Goal: Contribute content

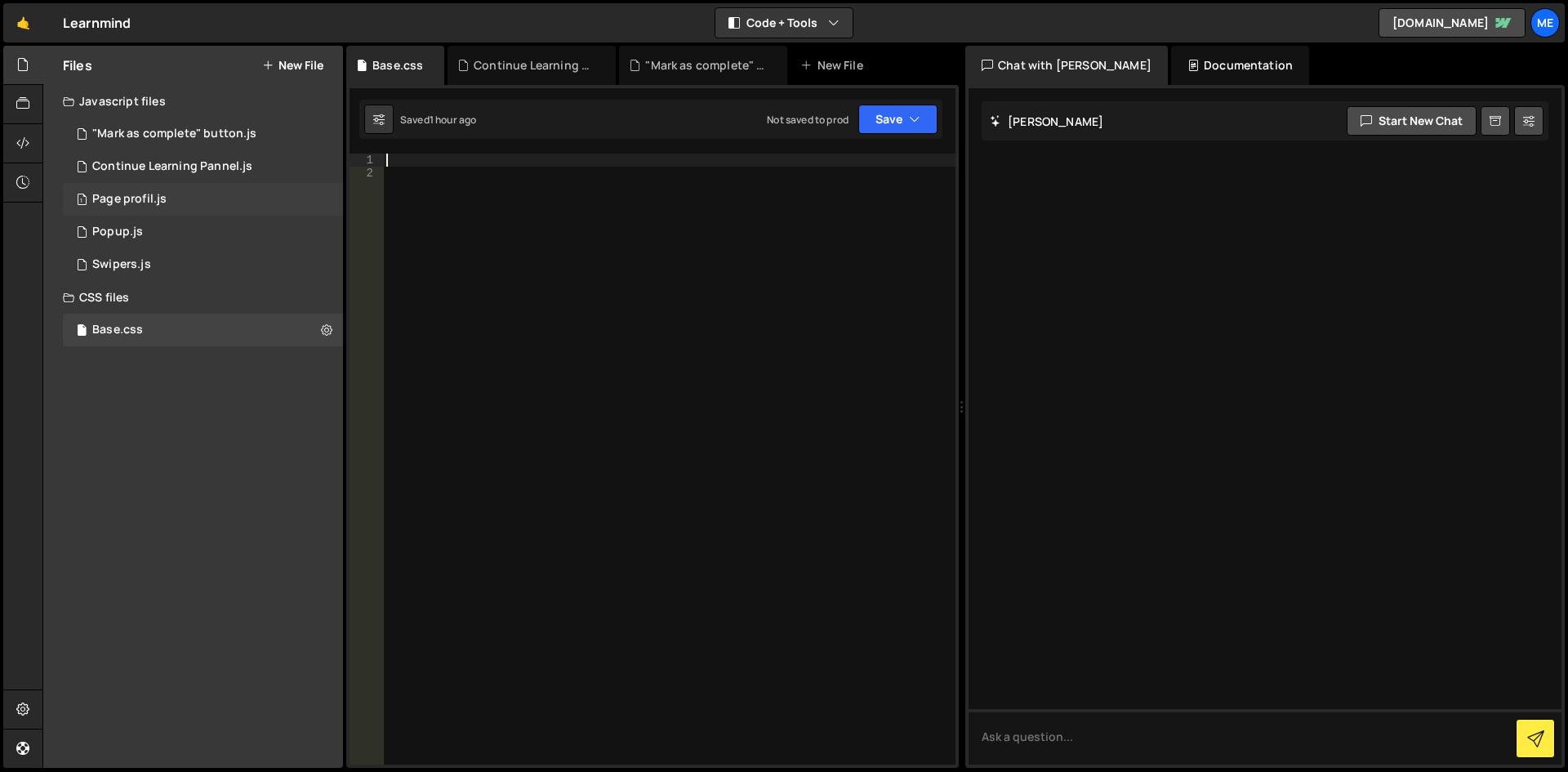
click at [213, 207] on div "1 Page profil.js 0" at bounding box center [206, 199] width 286 height 33
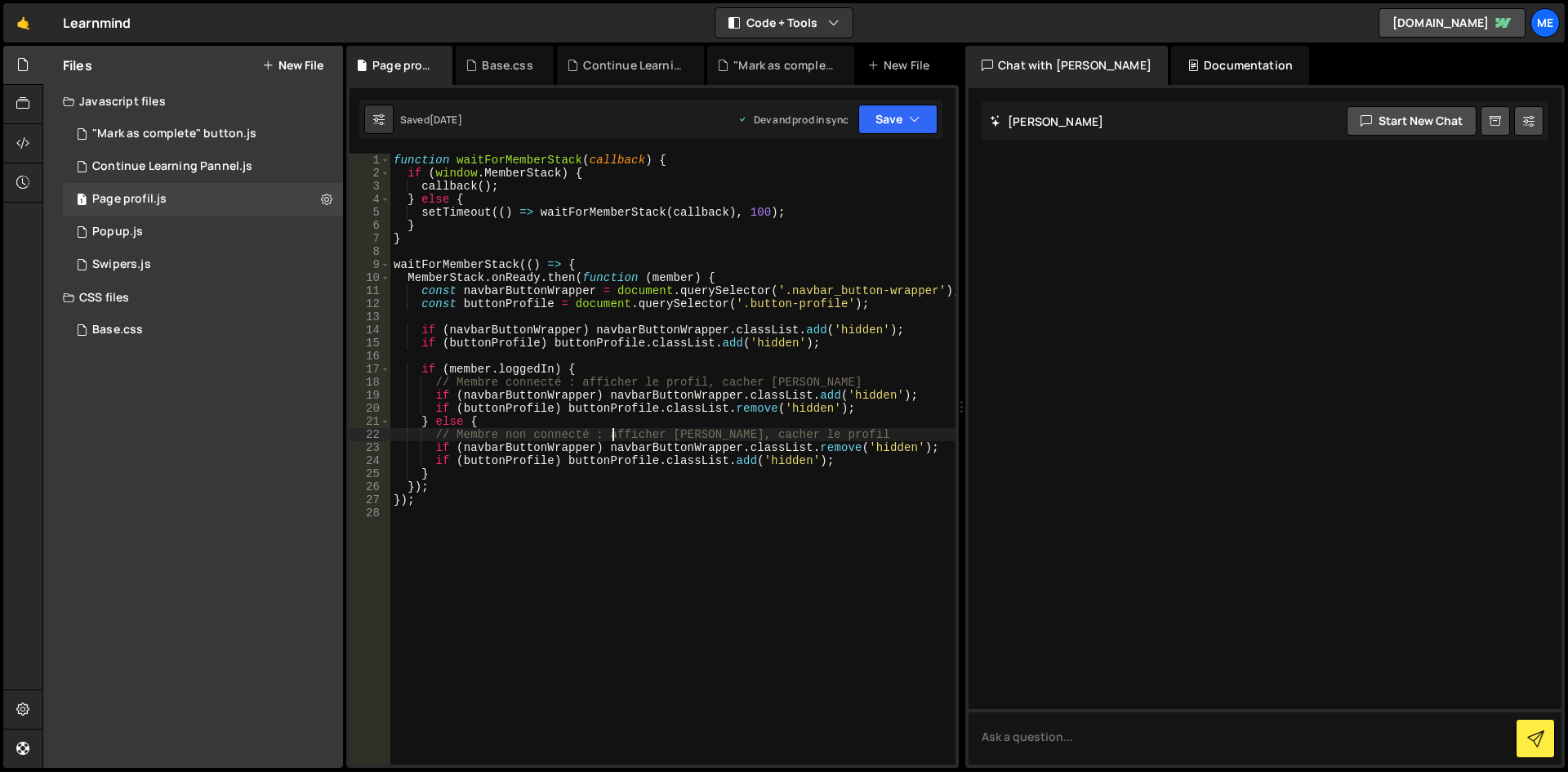
click at [613, 439] on div "function waitForMemberStack ( callback ) { if ( window . MemberStack ) { callba…" at bounding box center [673, 472] width 565 height 638
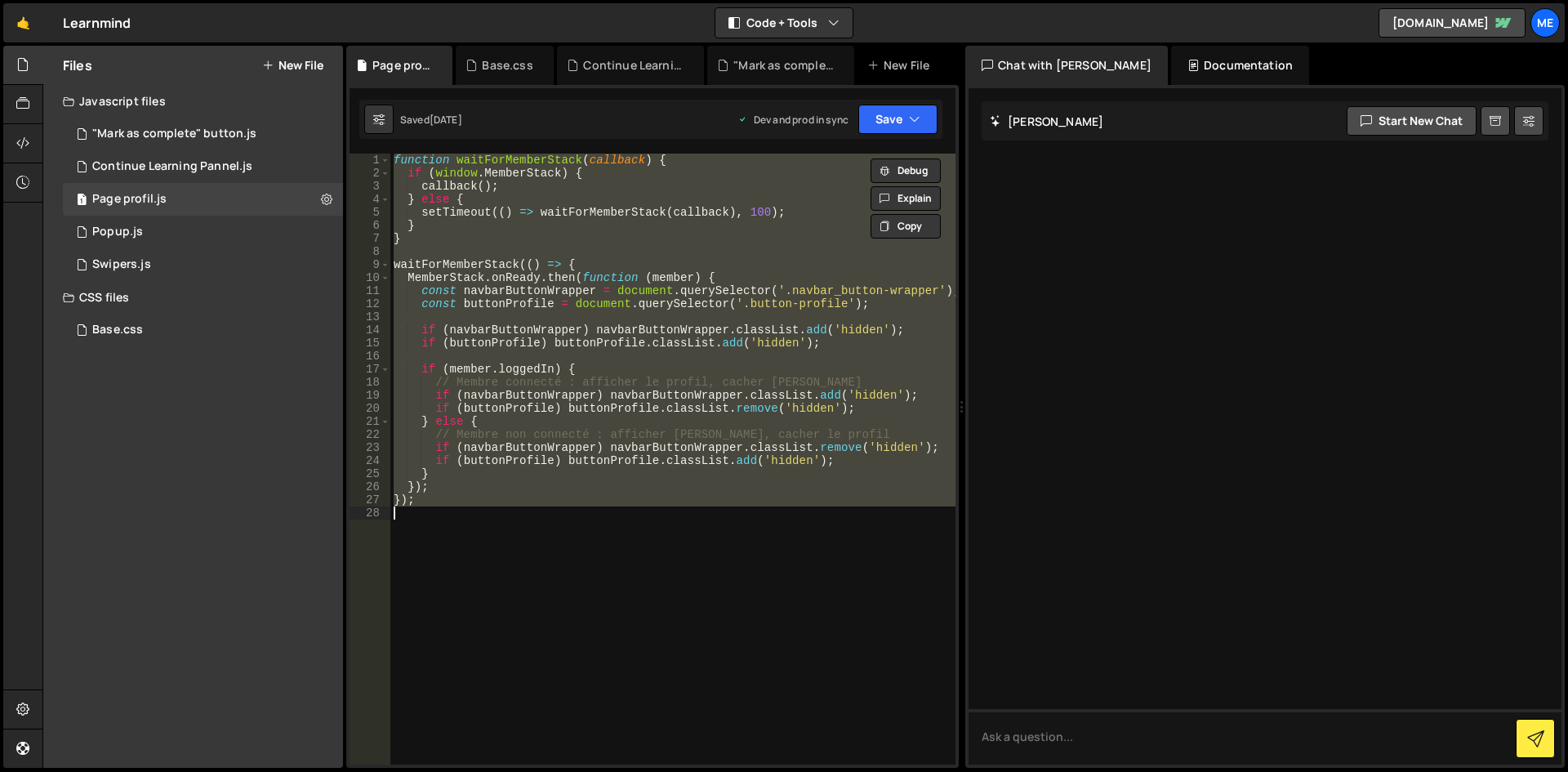
click at [715, 344] on div "function waitForMemberStack ( callback ) { if ( window . MemberStack ) { callba…" at bounding box center [673, 458] width 565 height 611
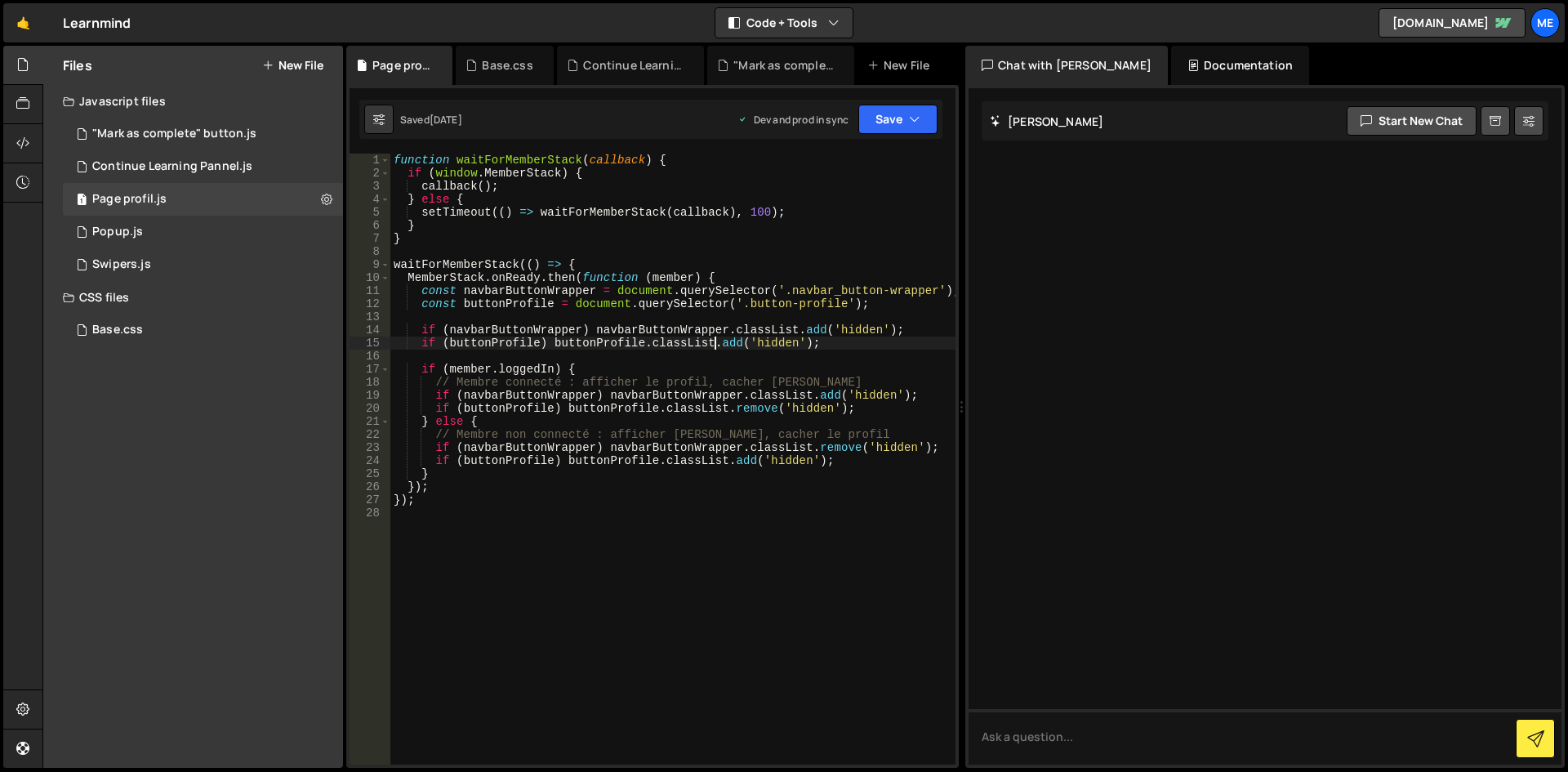
click at [615, 452] on div "function waitForMemberStack ( callback ) { if ( window . MemberStack ) { callba…" at bounding box center [673, 472] width 565 height 638
click at [565, 495] on div "function waitForMemberStack ( callback ) { if ( window . MemberStack ) { callba…" at bounding box center [673, 472] width 565 height 638
type textarea "});"
click at [605, 253] on div "function waitForMemberStack ( callback ) { if ( window . MemberStack ) { callba…" at bounding box center [673, 472] width 565 height 638
click at [427, 481] on div "function waitForMemberStack ( callback ) { if ( window . MemberStack ) { callba…" at bounding box center [673, 472] width 565 height 638
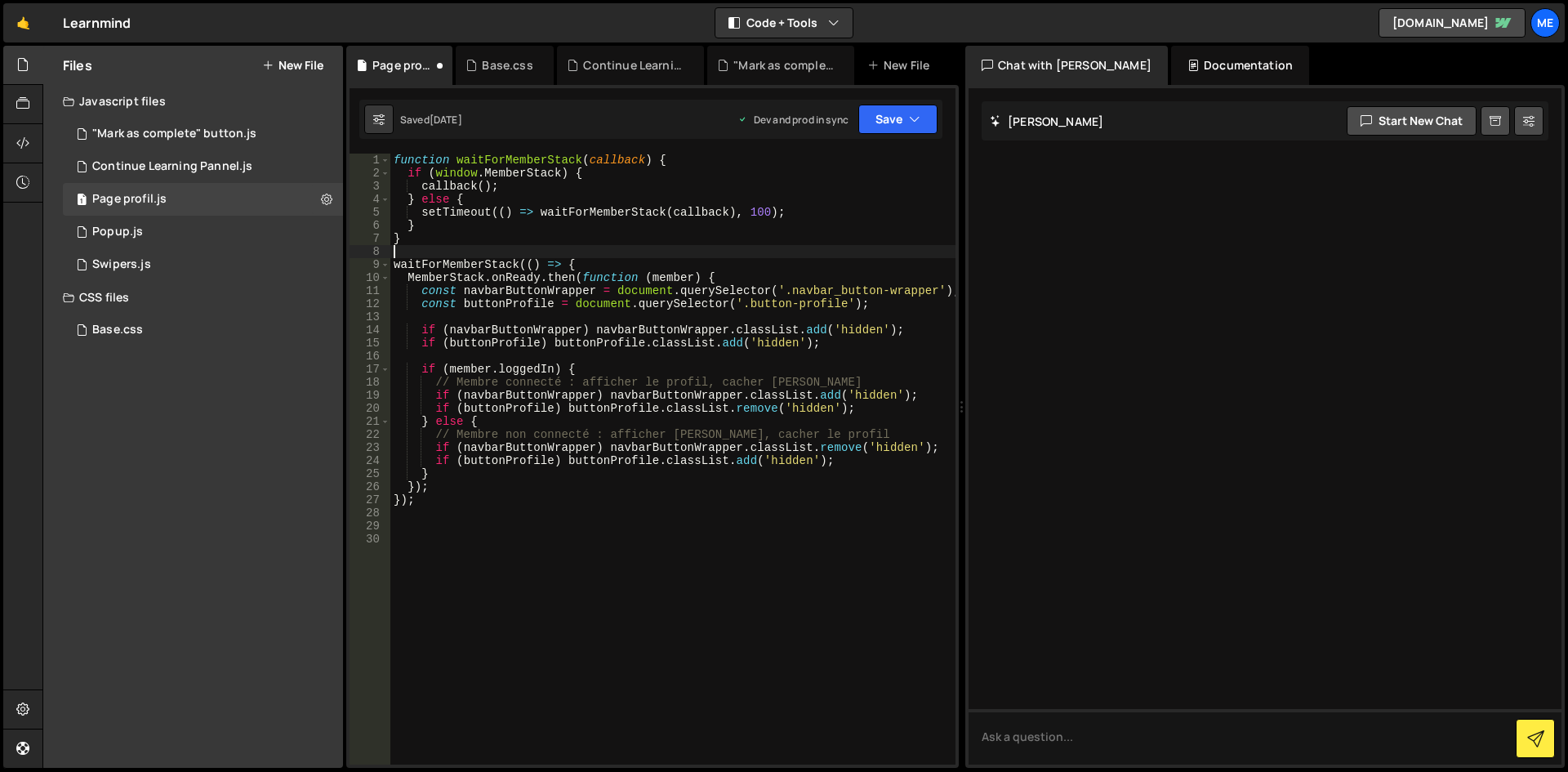
type textarea "});"
click at [451, 524] on div "function waitForMemberStack ( callback ) { if ( window . MemberStack ) { callba…" at bounding box center [673, 472] width 565 height 638
paste textarea "/script>"
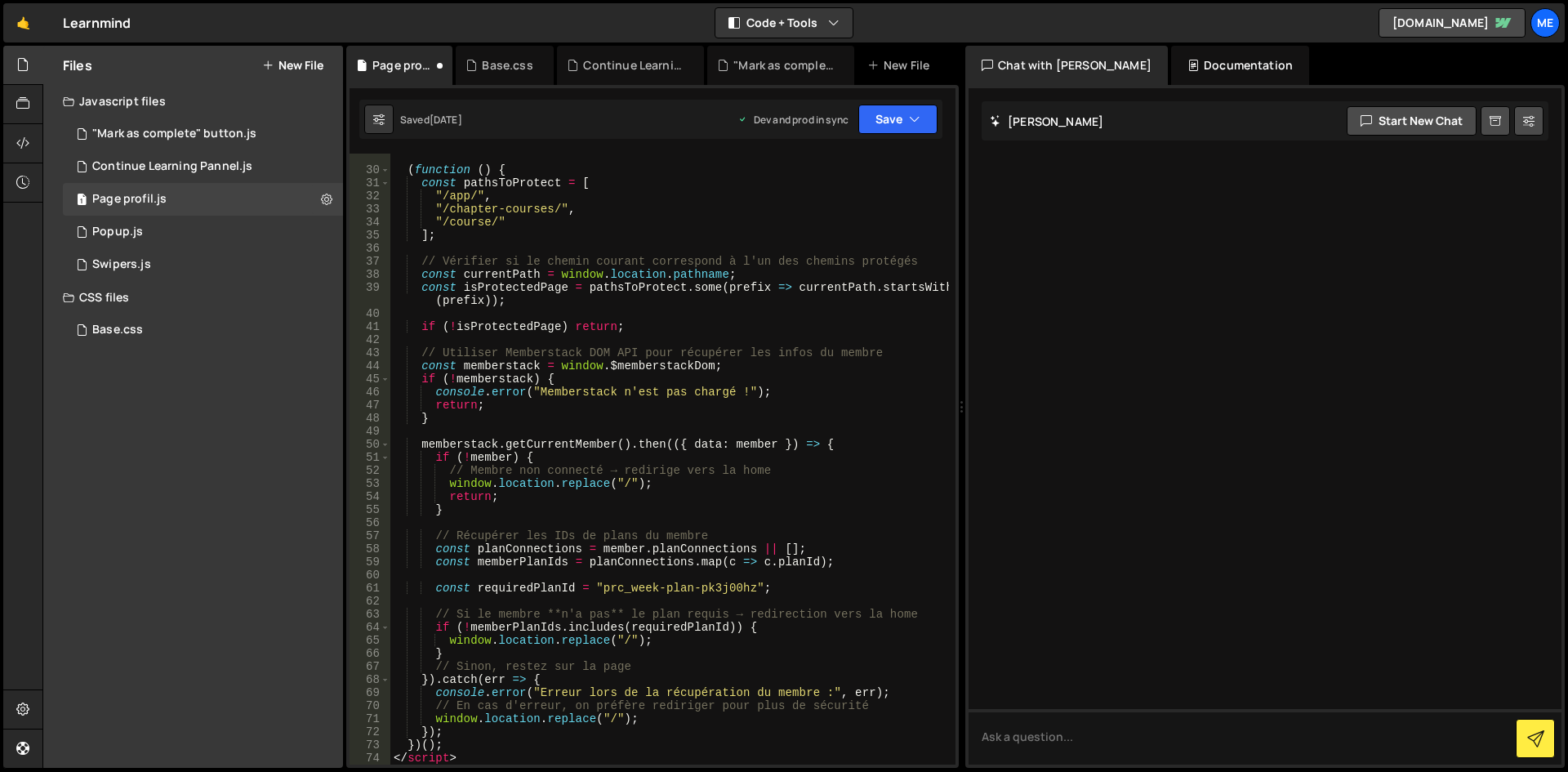
scroll to position [395, 0]
click at [891, 129] on button "Save" at bounding box center [897, 119] width 80 height 30
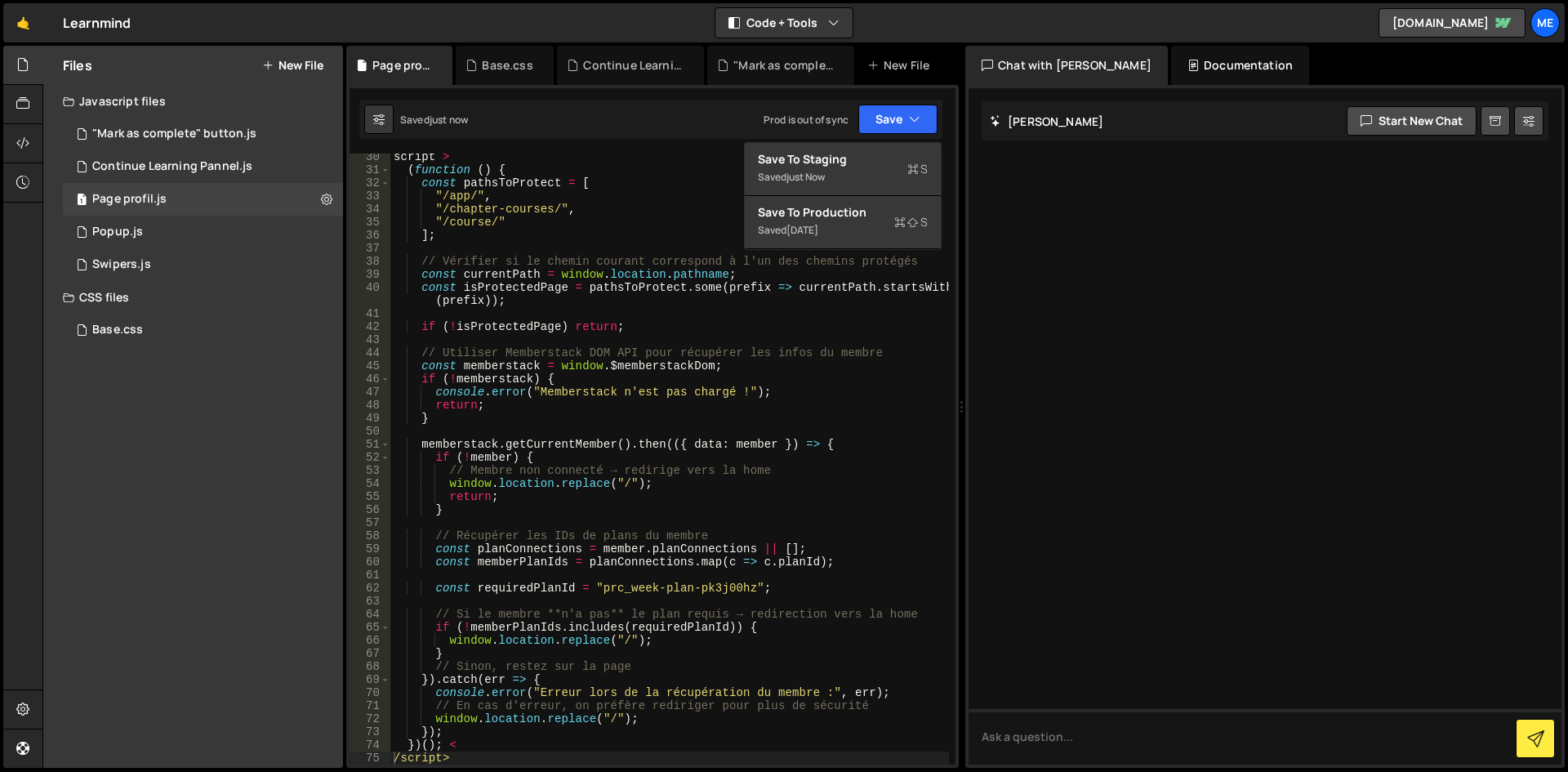
click at [501, 269] on div "script > ( function ( ) { const pathsToProtect = [ "/app/" , "/chapter-courses/…" at bounding box center [669, 469] width 559 height 638
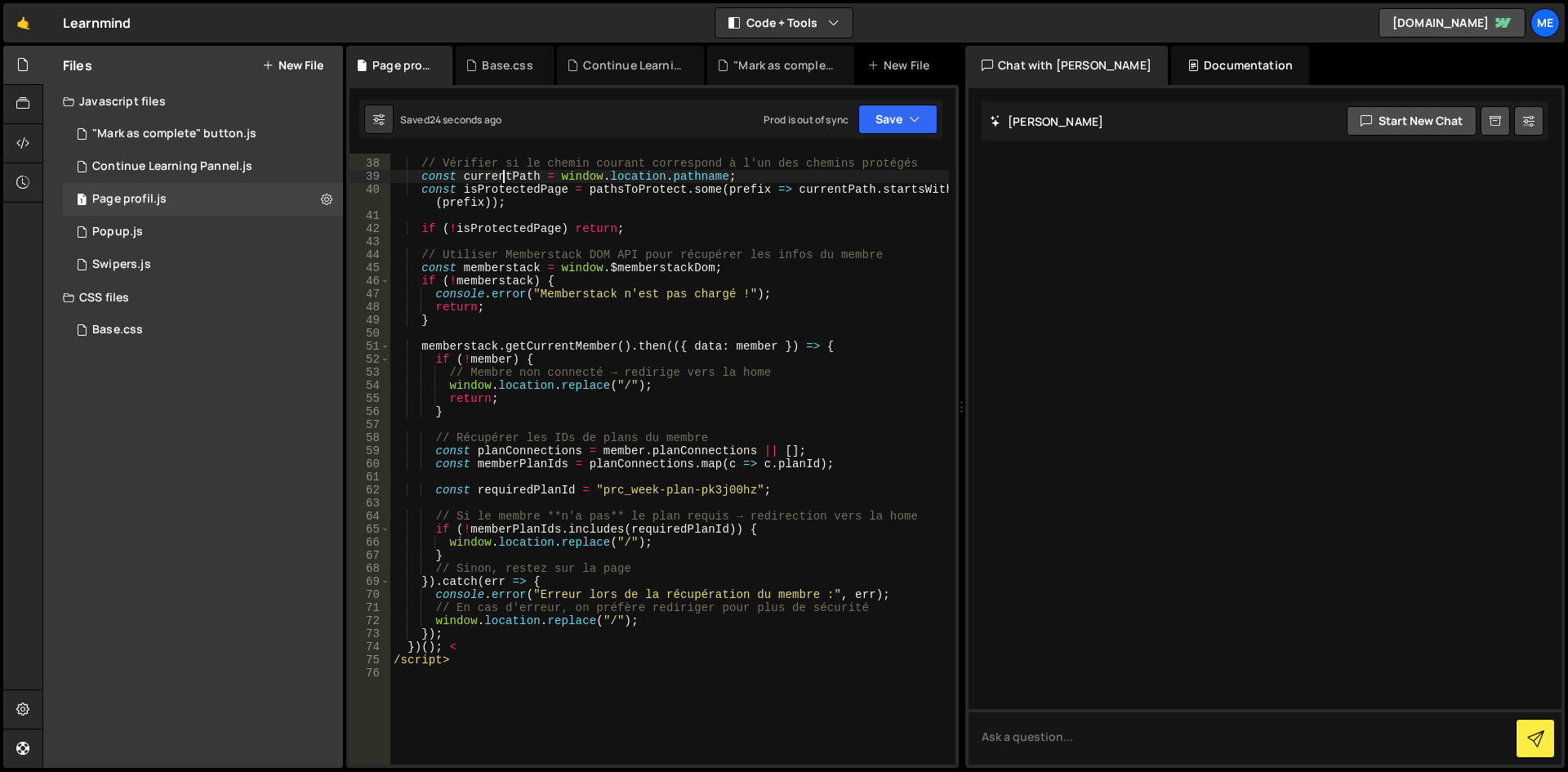
scroll to position [592, 0]
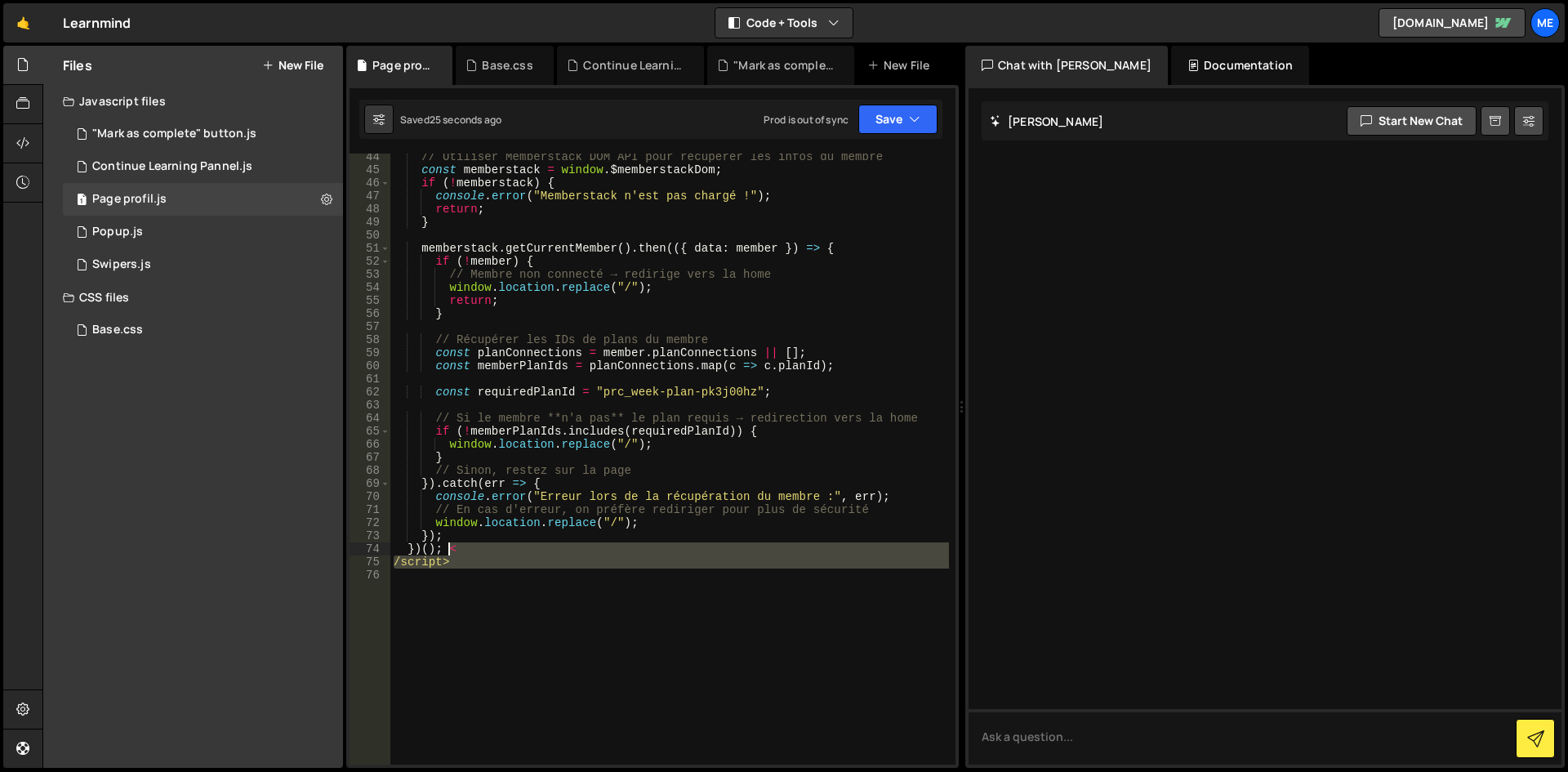
drag, startPoint x: 462, startPoint y: 569, endPoint x: 446, endPoint y: 550, distance: 24.8
click at [446, 550] on div "// Utiliser Memberstack DOM API pour récupérer les infos du membre const member…" at bounding box center [669, 469] width 559 height 638
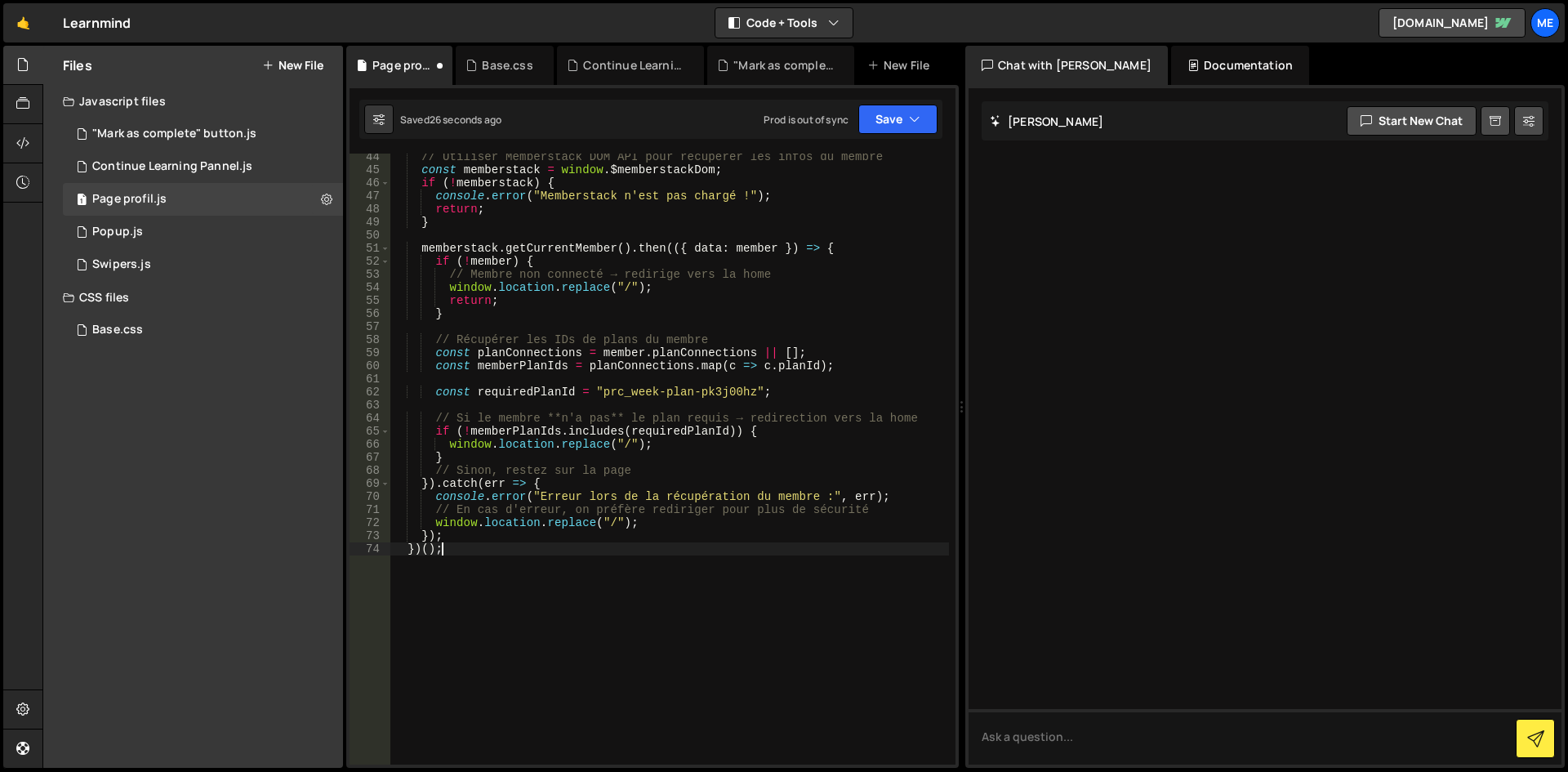
click at [518, 640] on div "// Utiliser Memberstack DOM API pour récupérer les infos du membre const member…" at bounding box center [669, 469] width 559 height 638
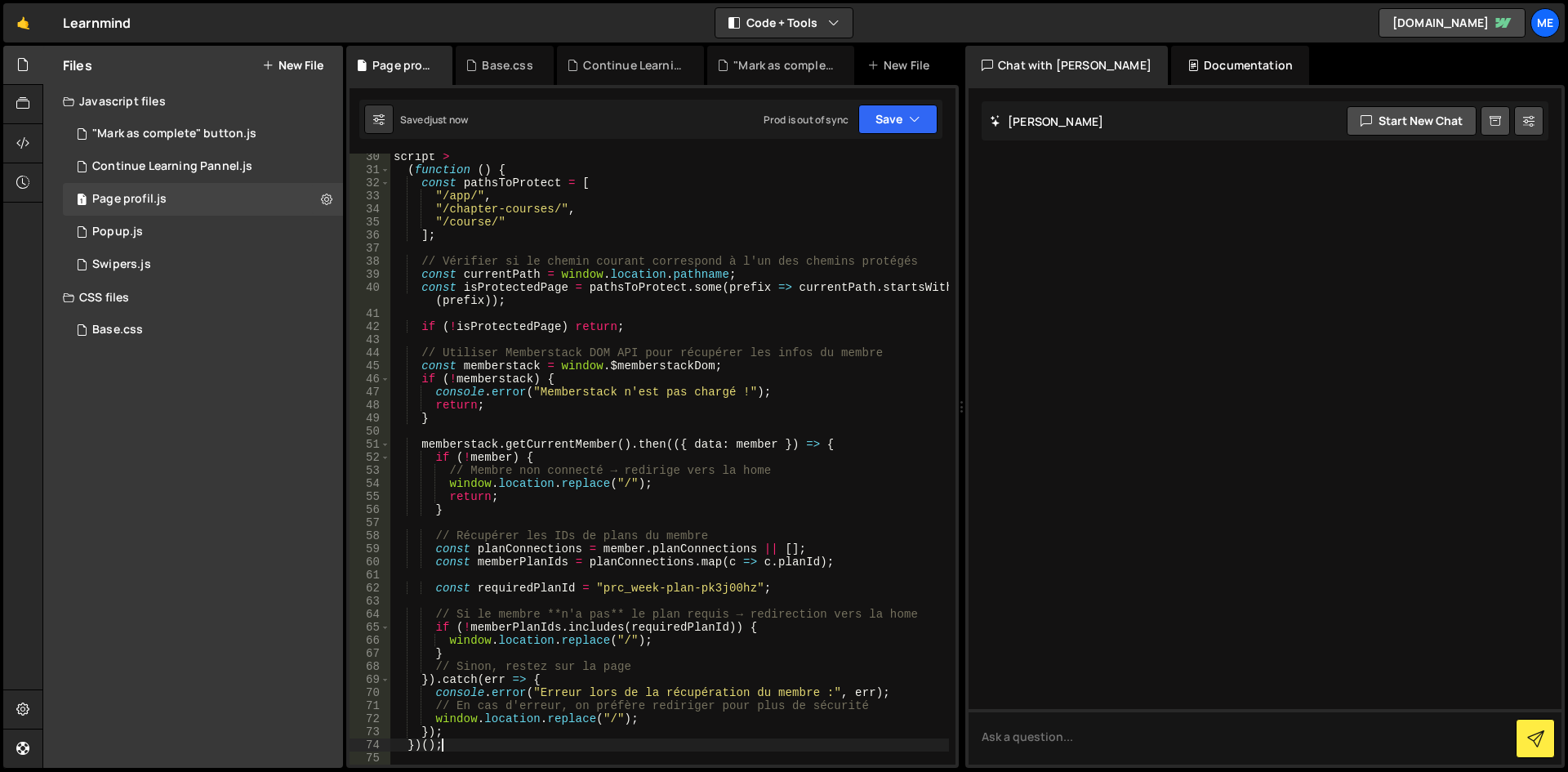
scroll to position [151, 0]
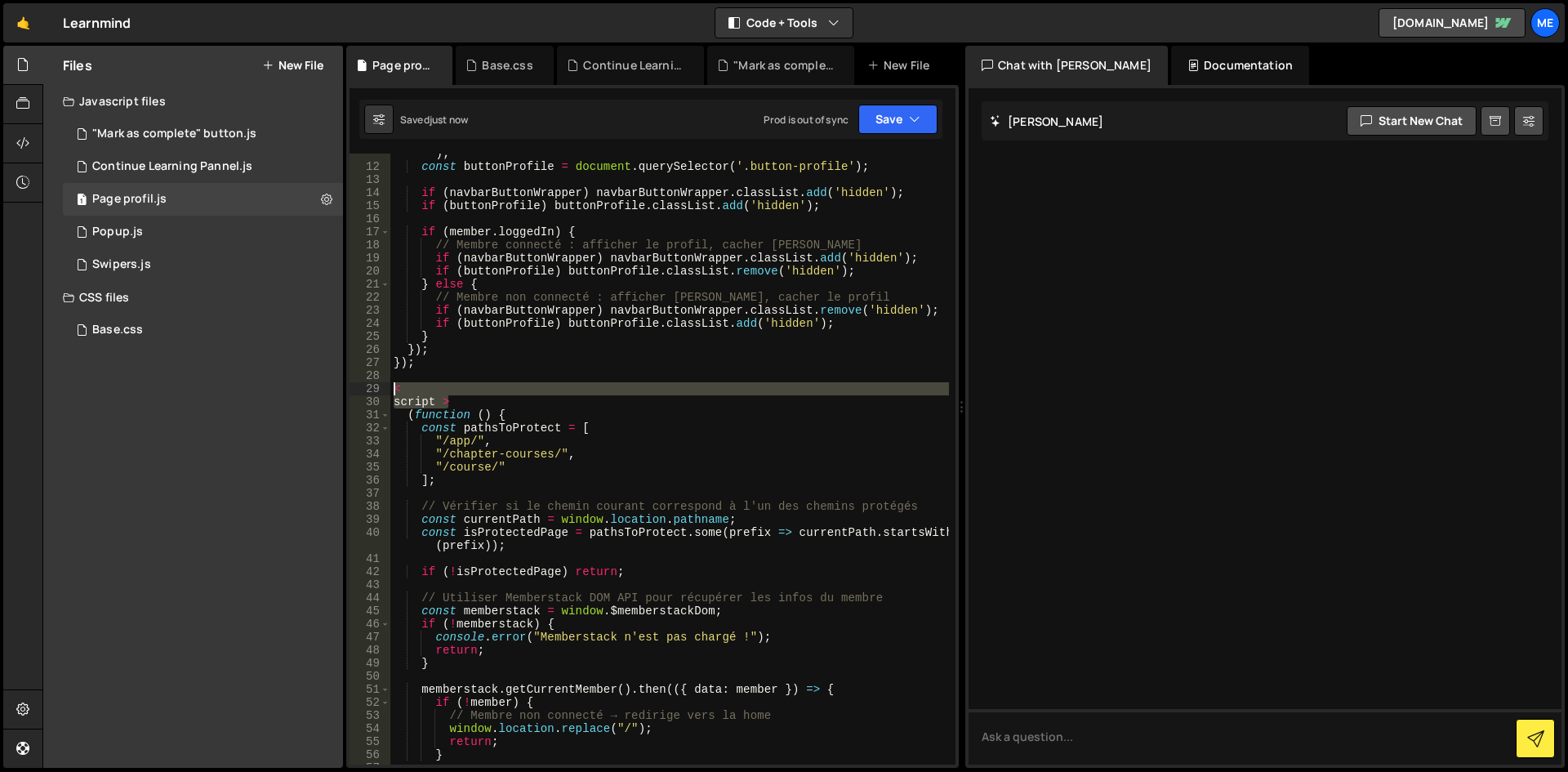
drag, startPoint x: 456, startPoint y: 399, endPoint x: 334, endPoint y: 383, distance: 123.0
click at [334, 383] on div "Files New File Javascript files 1 "Mark as complete" button.js 0 1 Continue Lea…" at bounding box center [804, 408] width 1525 height 723
type textarea "< script >"
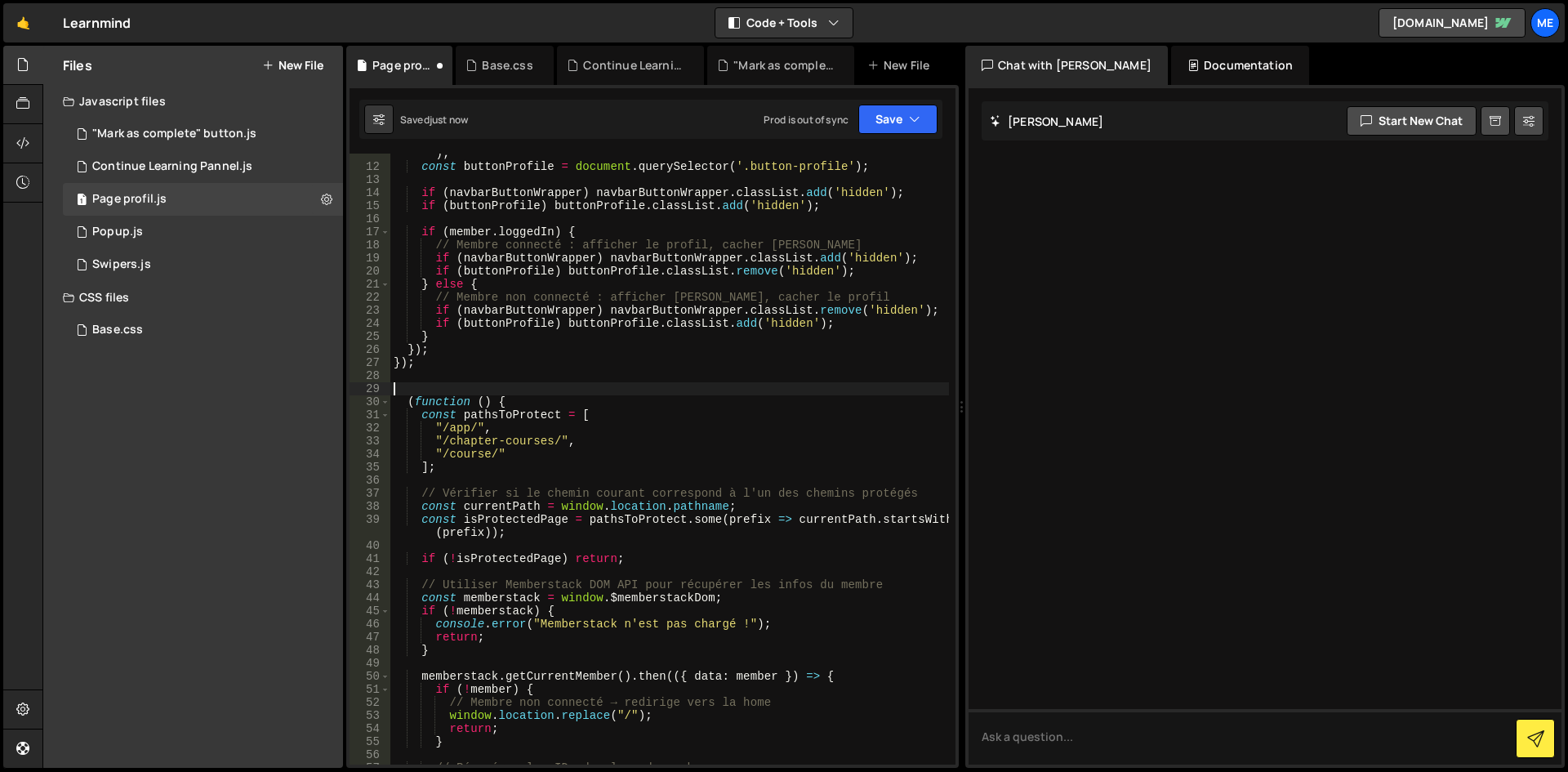
click at [622, 438] on div "const navbarButtonWrapper = document . querySelector ( '.navbar_button-wrapper'…" at bounding box center [669, 459] width 559 height 650
type textarea ""/course/""
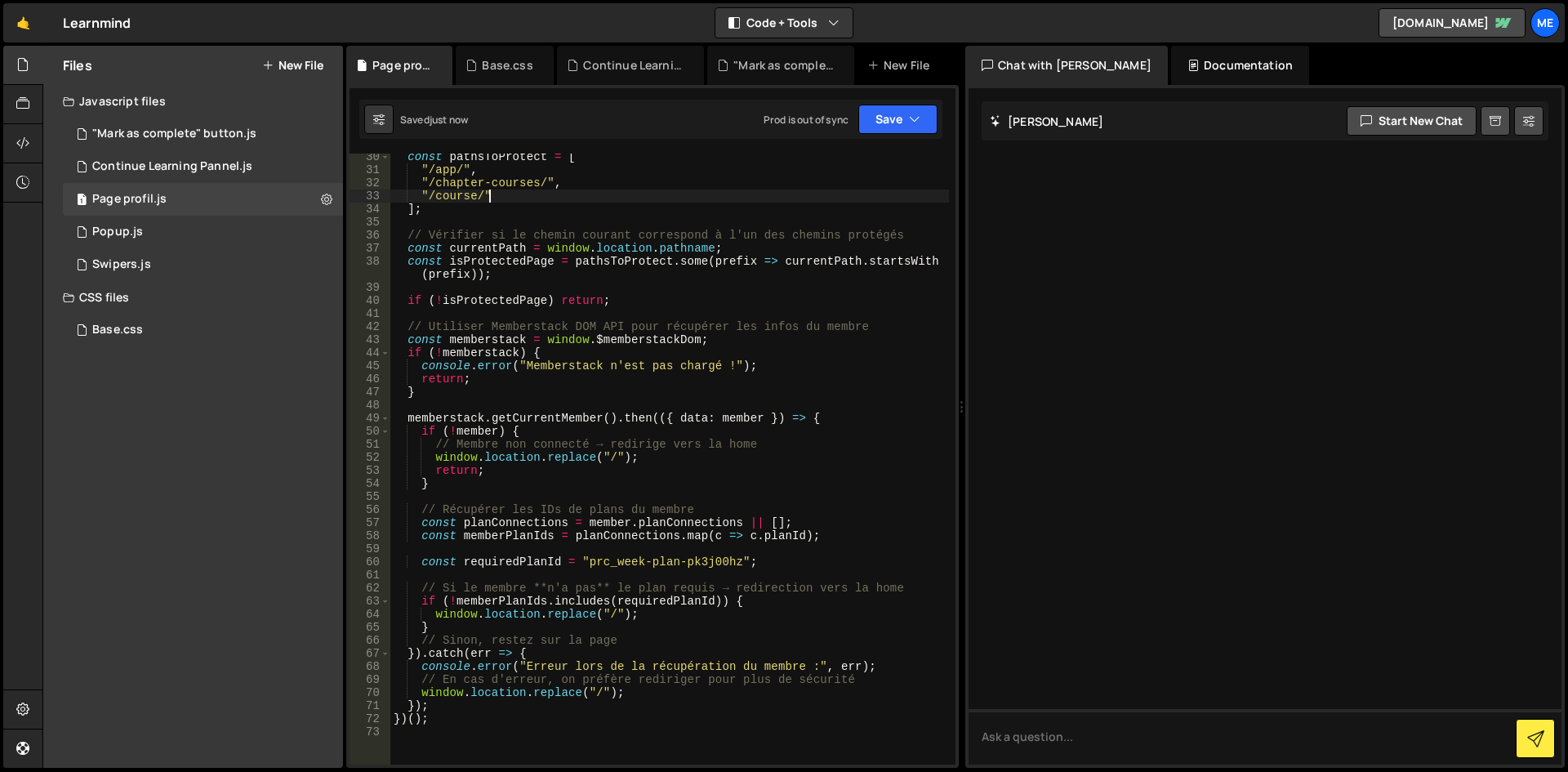
scroll to position [395, 0]
click at [711, 579] on div "const pathsToProtect = [ "/app/" , "/chapter-courses/" , "/course/" ] ; // Véri…" at bounding box center [669, 469] width 559 height 638
click at [935, 122] on button "Save" at bounding box center [897, 119] width 80 height 30
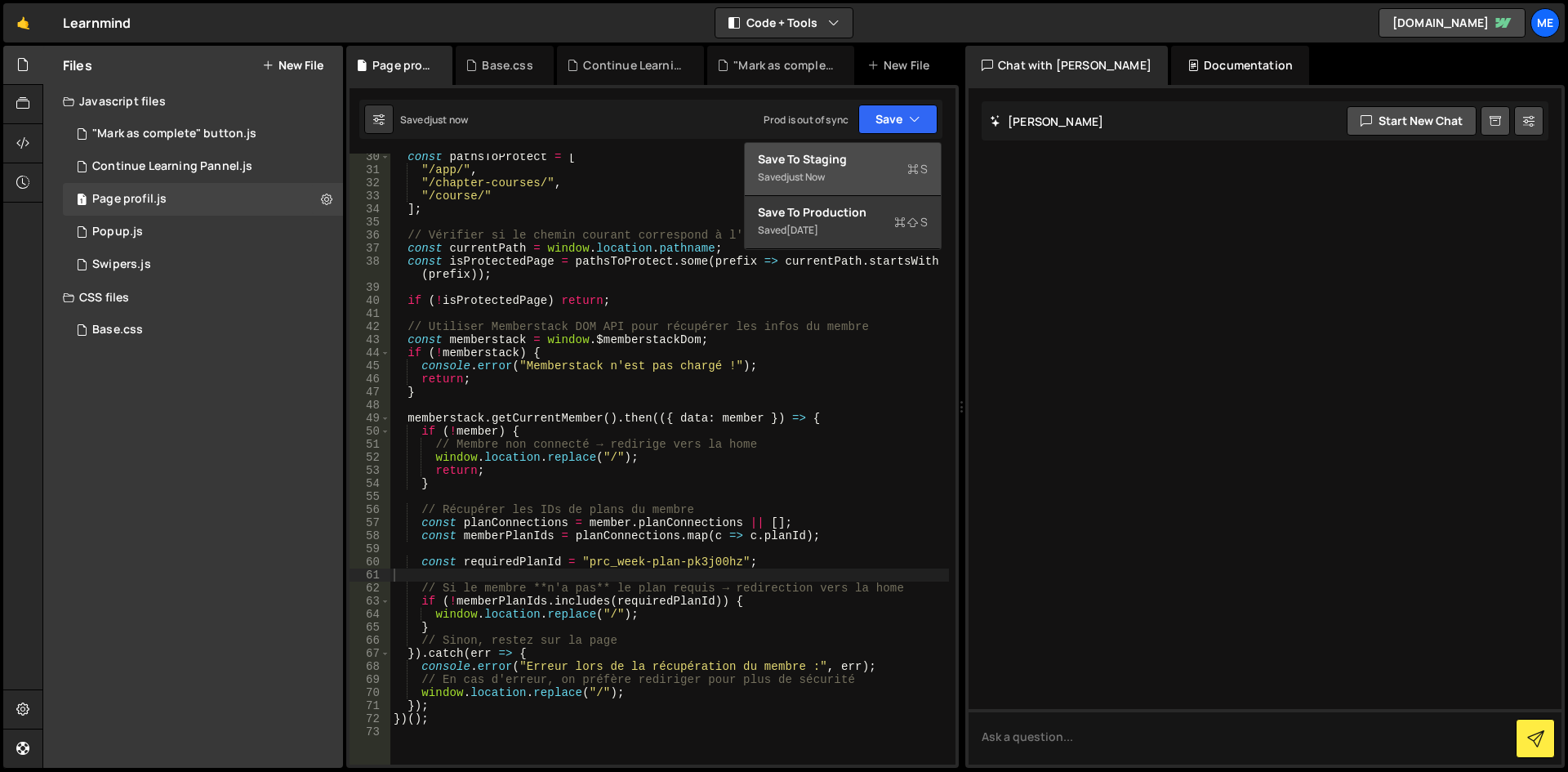
click at [882, 162] on div "Save to Staging S" at bounding box center [842, 159] width 170 height 16
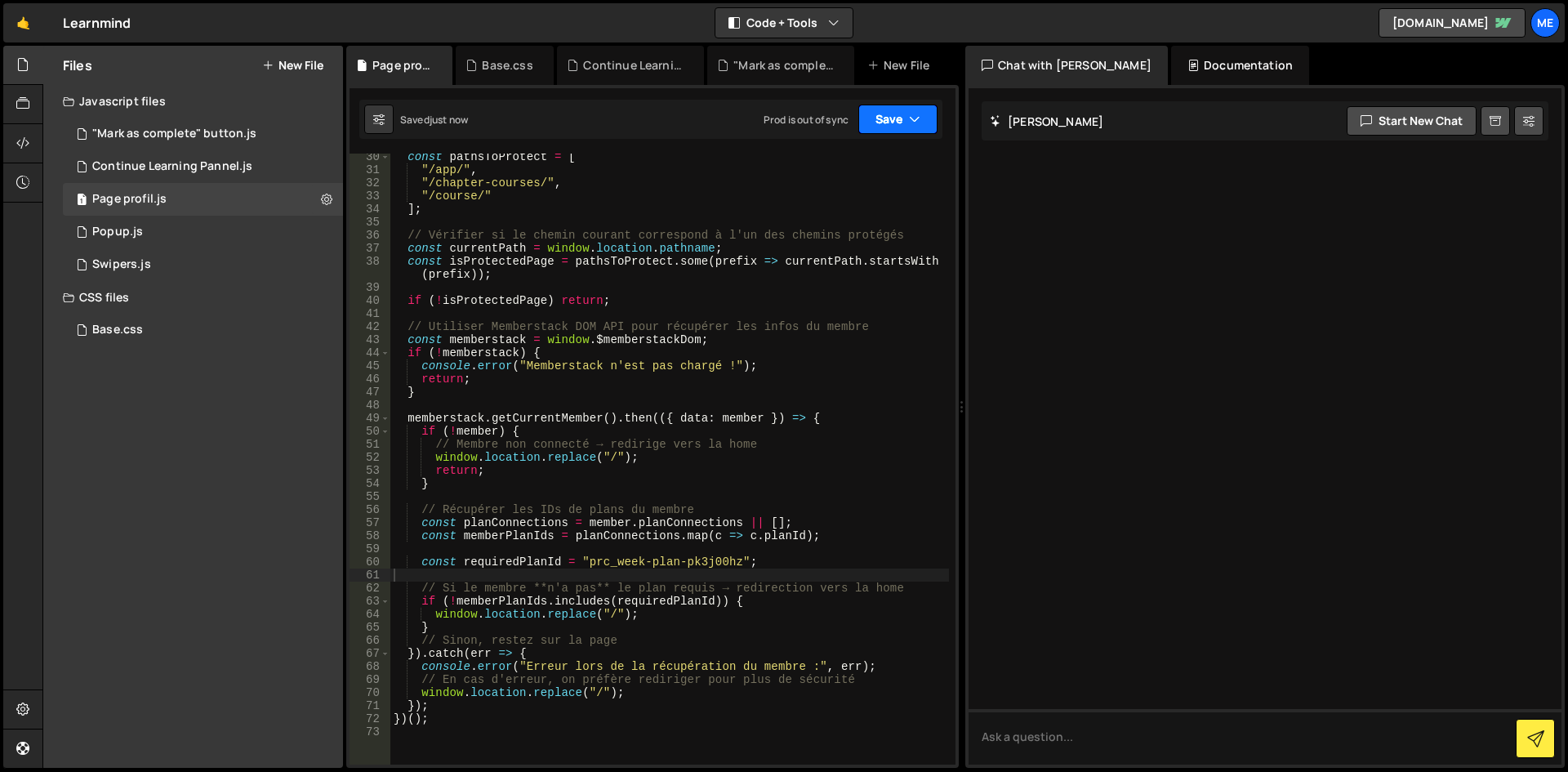
click at [891, 114] on button "Save" at bounding box center [897, 119] width 80 height 30
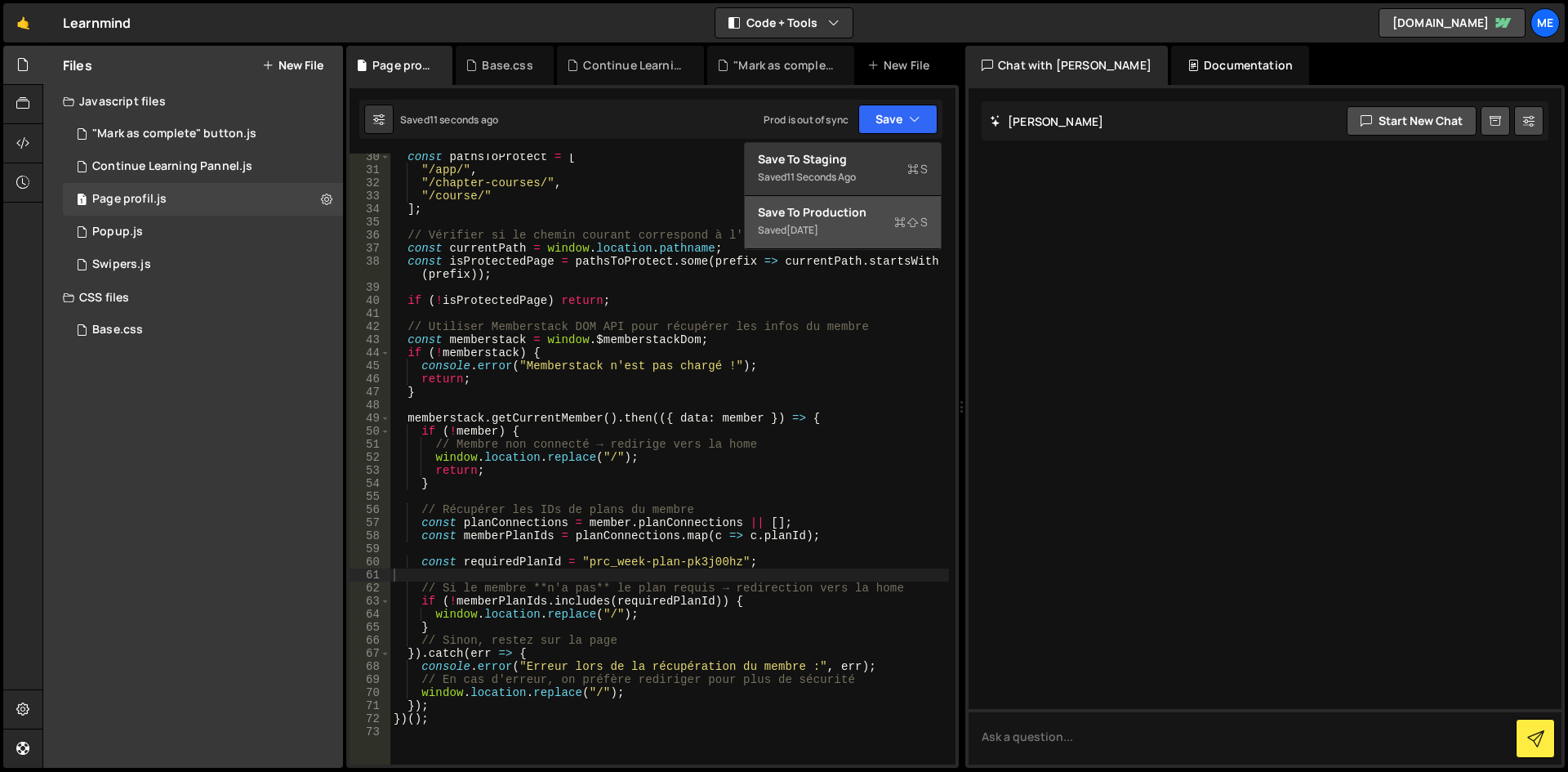
click at [819, 224] on div "[DATE]" at bounding box center [801, 230] width 32 height 13
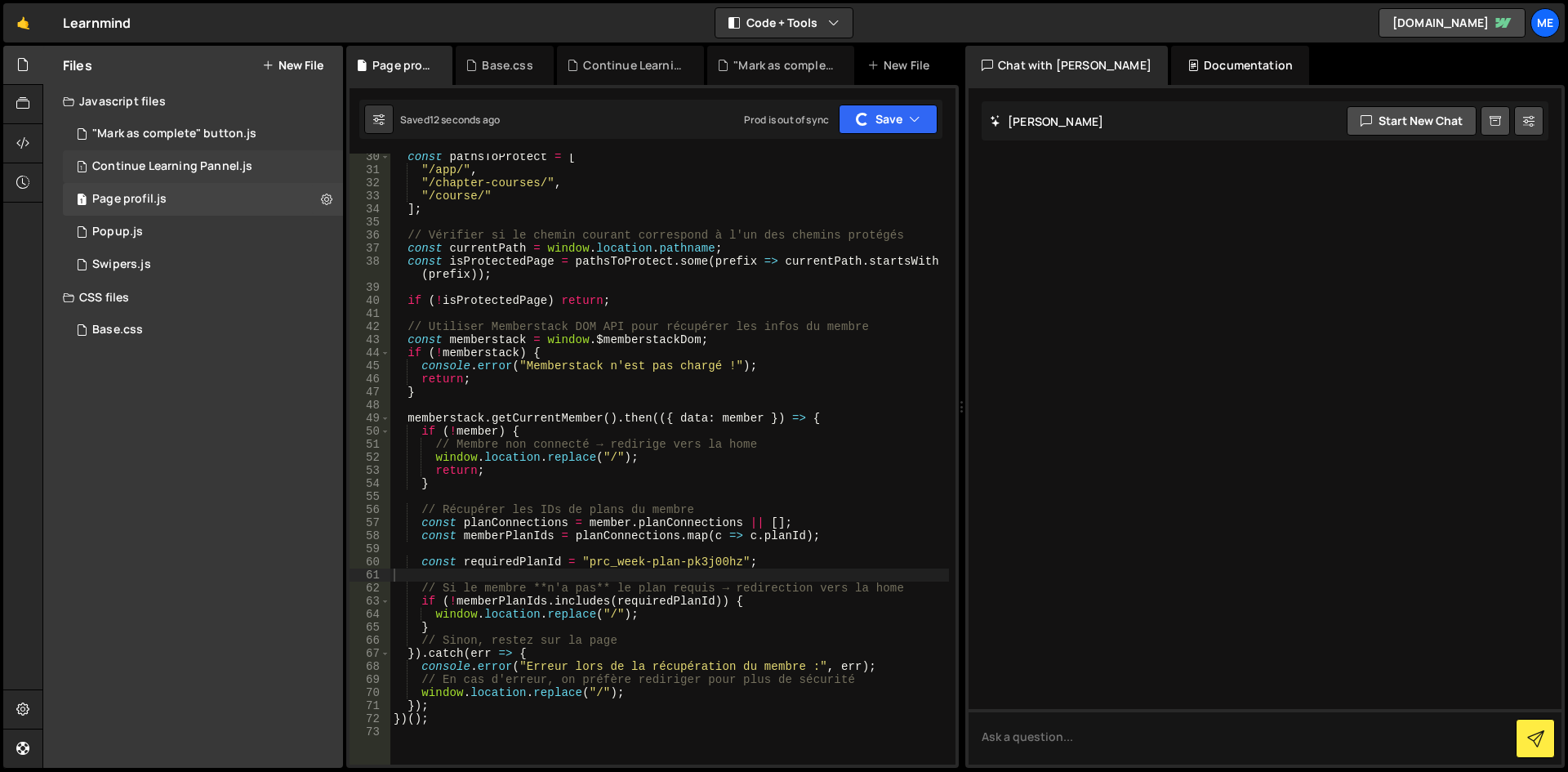
click at [223, 172] on div "Continue Learning Pannel.js" at bounding box center [172, 166] width 160 height 14
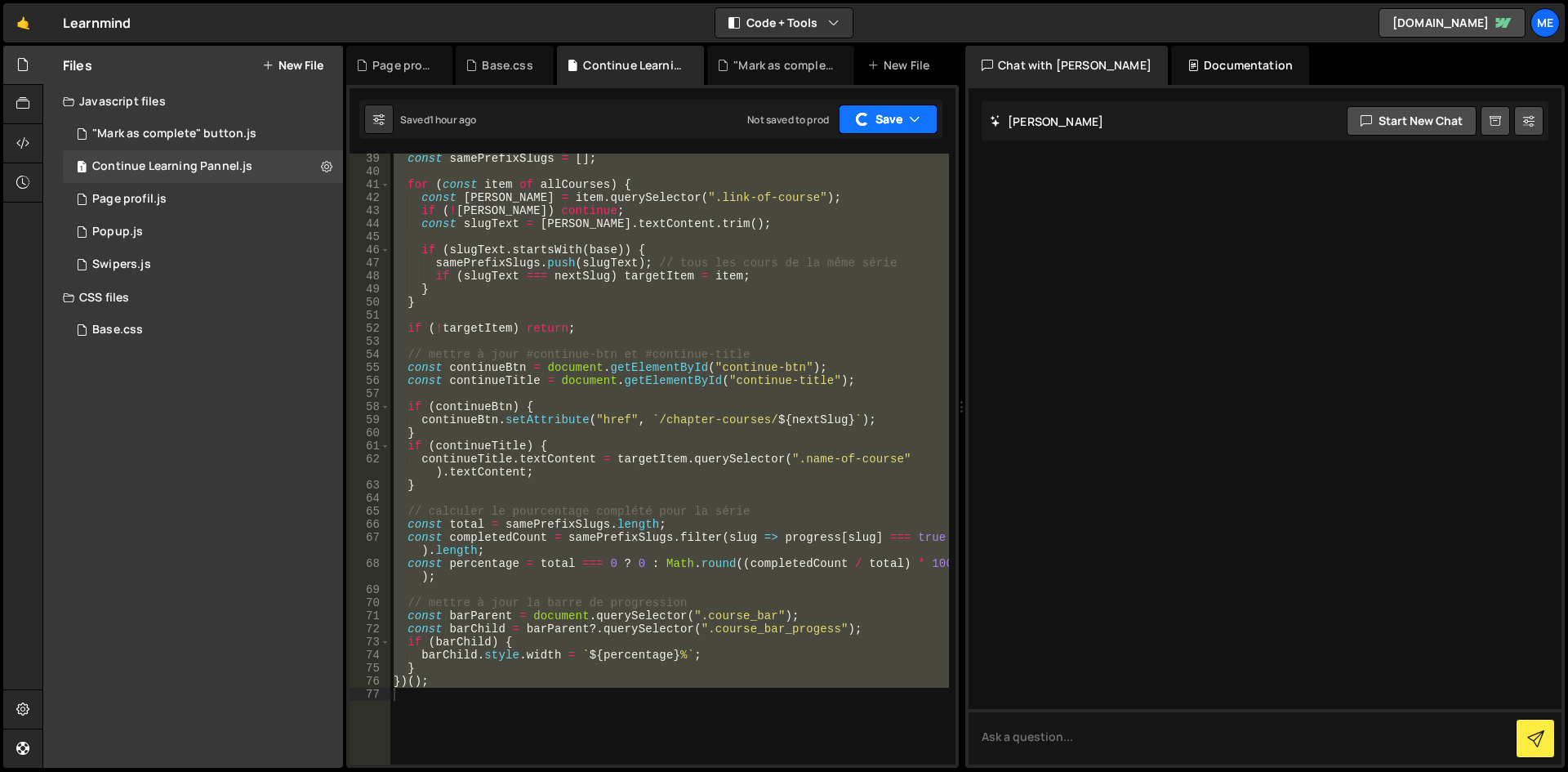
click at [886, 123] on button "Save" at bounding box center [888, 119] width 99 height 30
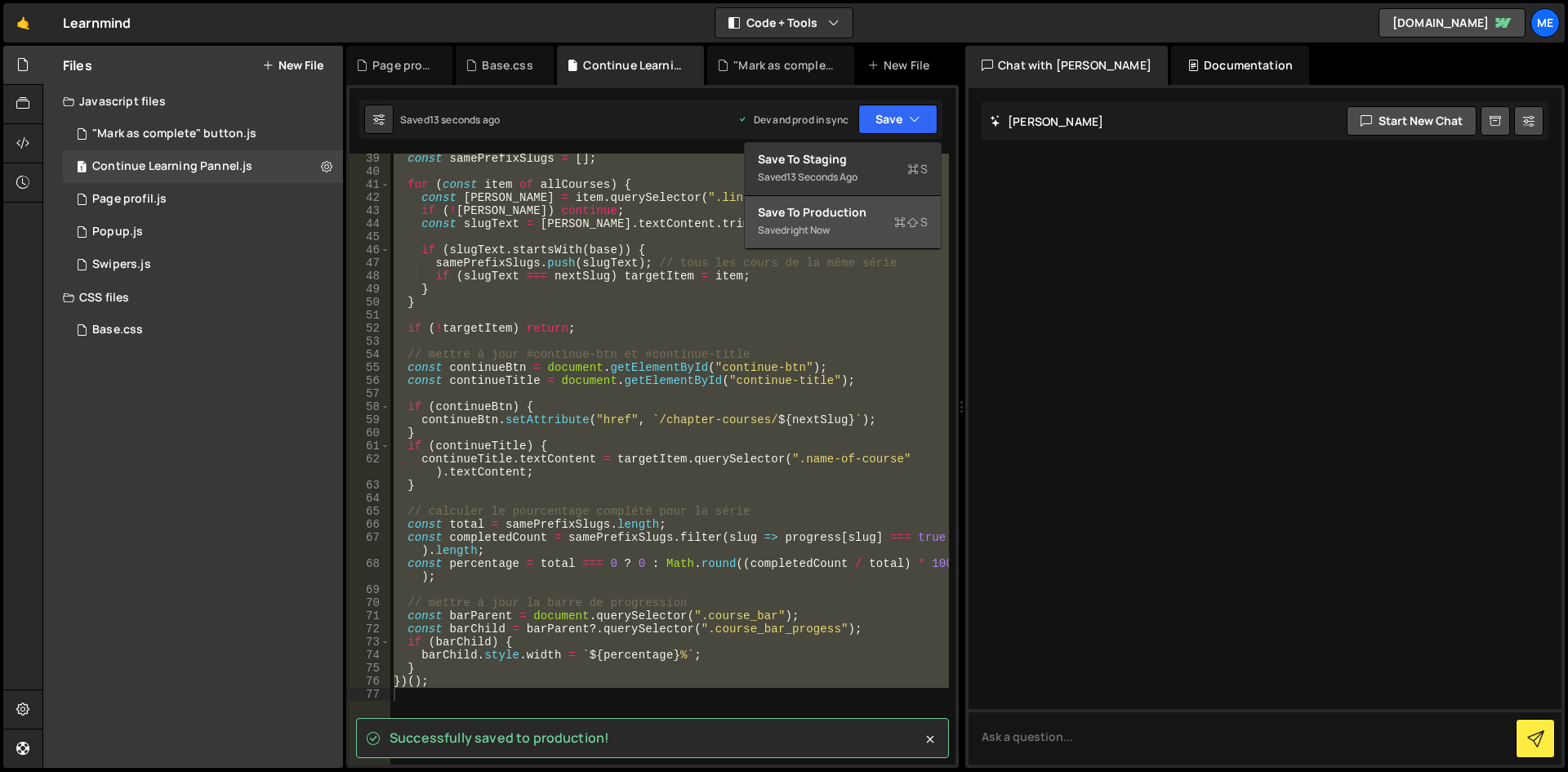
click at [835, 221] on div "Saved right now" at bounding box center [842, 230] width 170 height 19
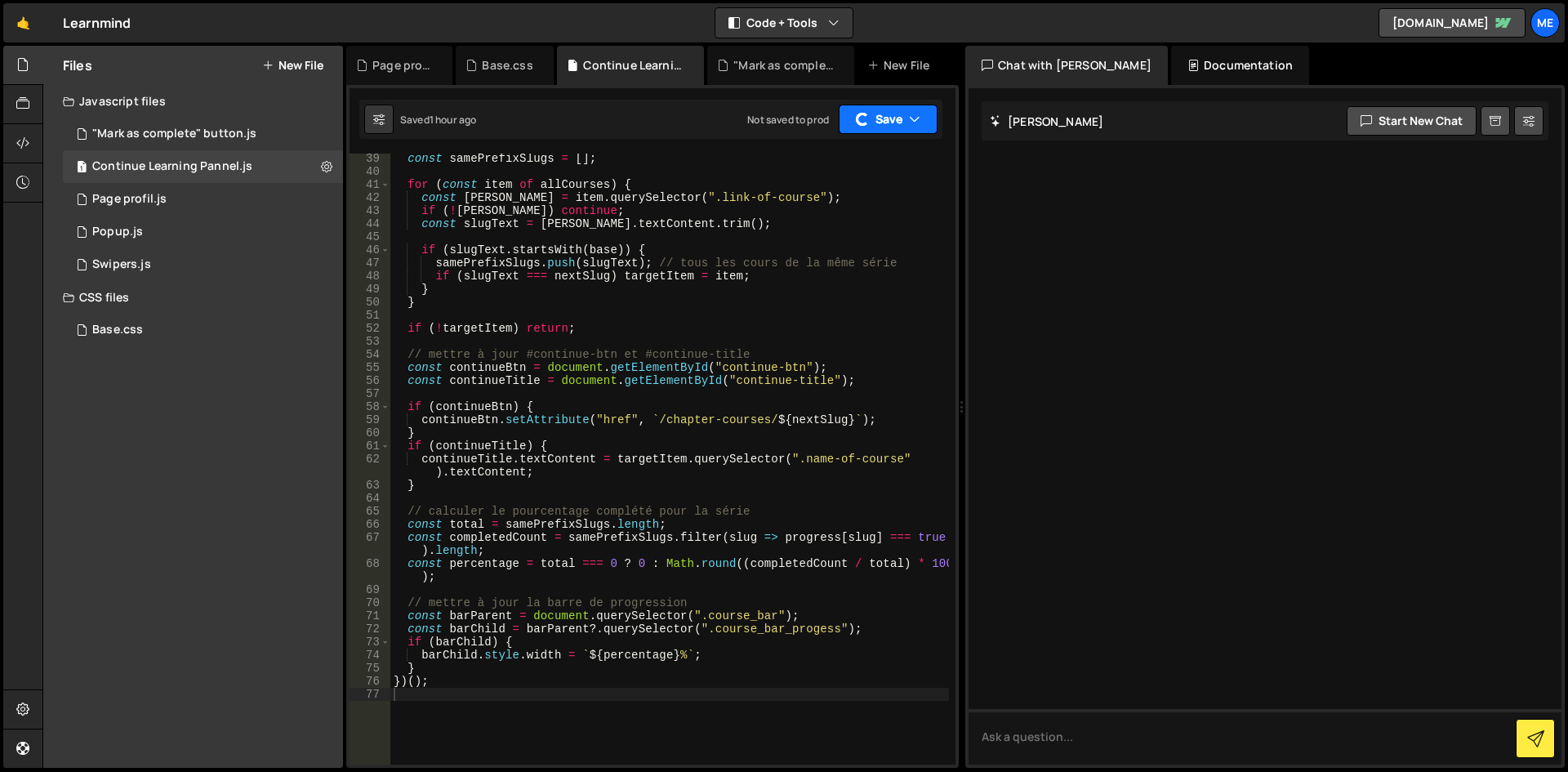
click at [880, 124] on button "Save" at bounding box center [888, 119] width 99 height 30
click at [222, 125] on div "1 "Mark as complete" button.js 0" at bounding box center [206, 134] width 286 height 33
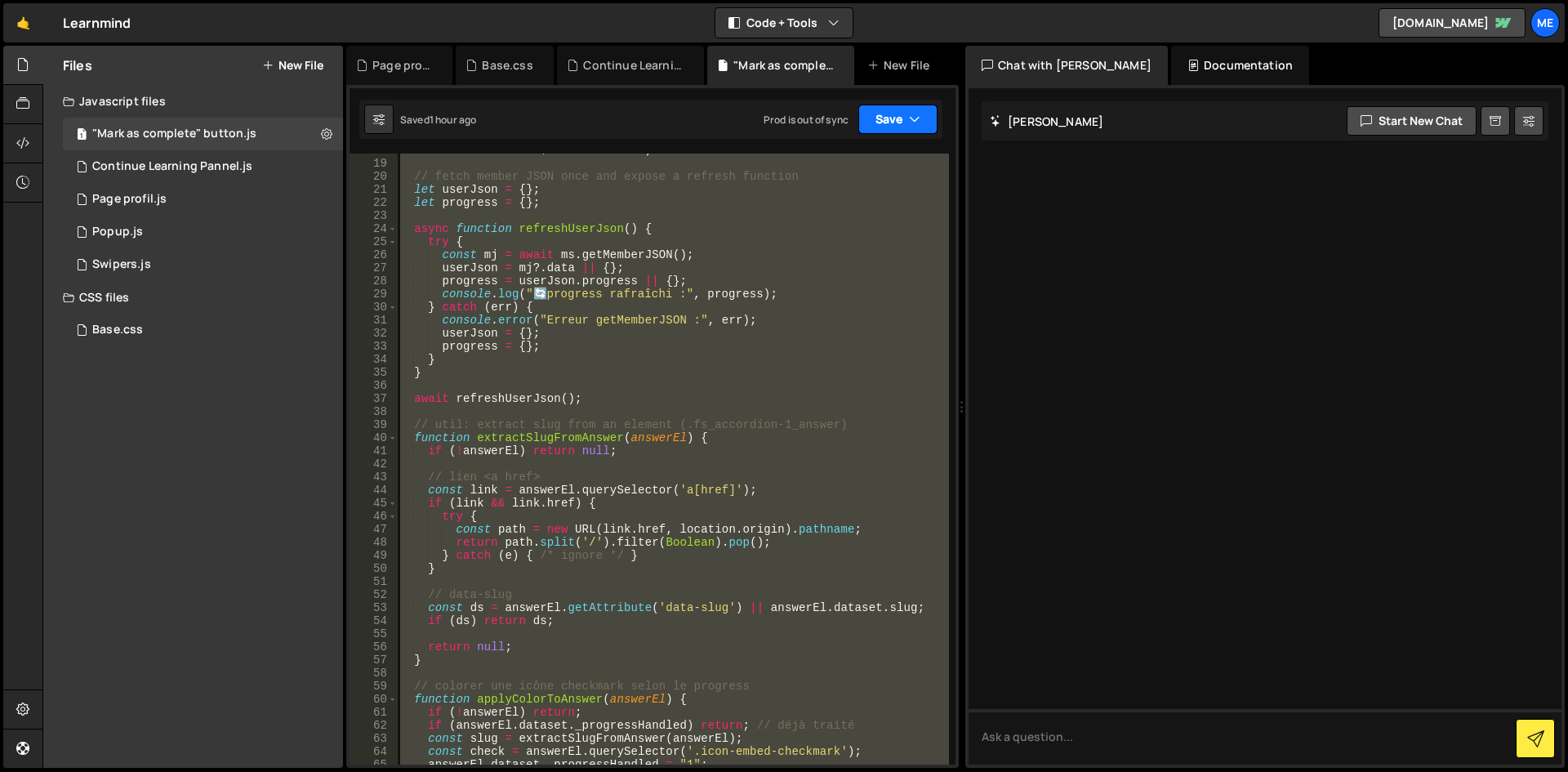
click at [875, 122] on button "Save" at bounding box center [897, 119] width 80 height 30
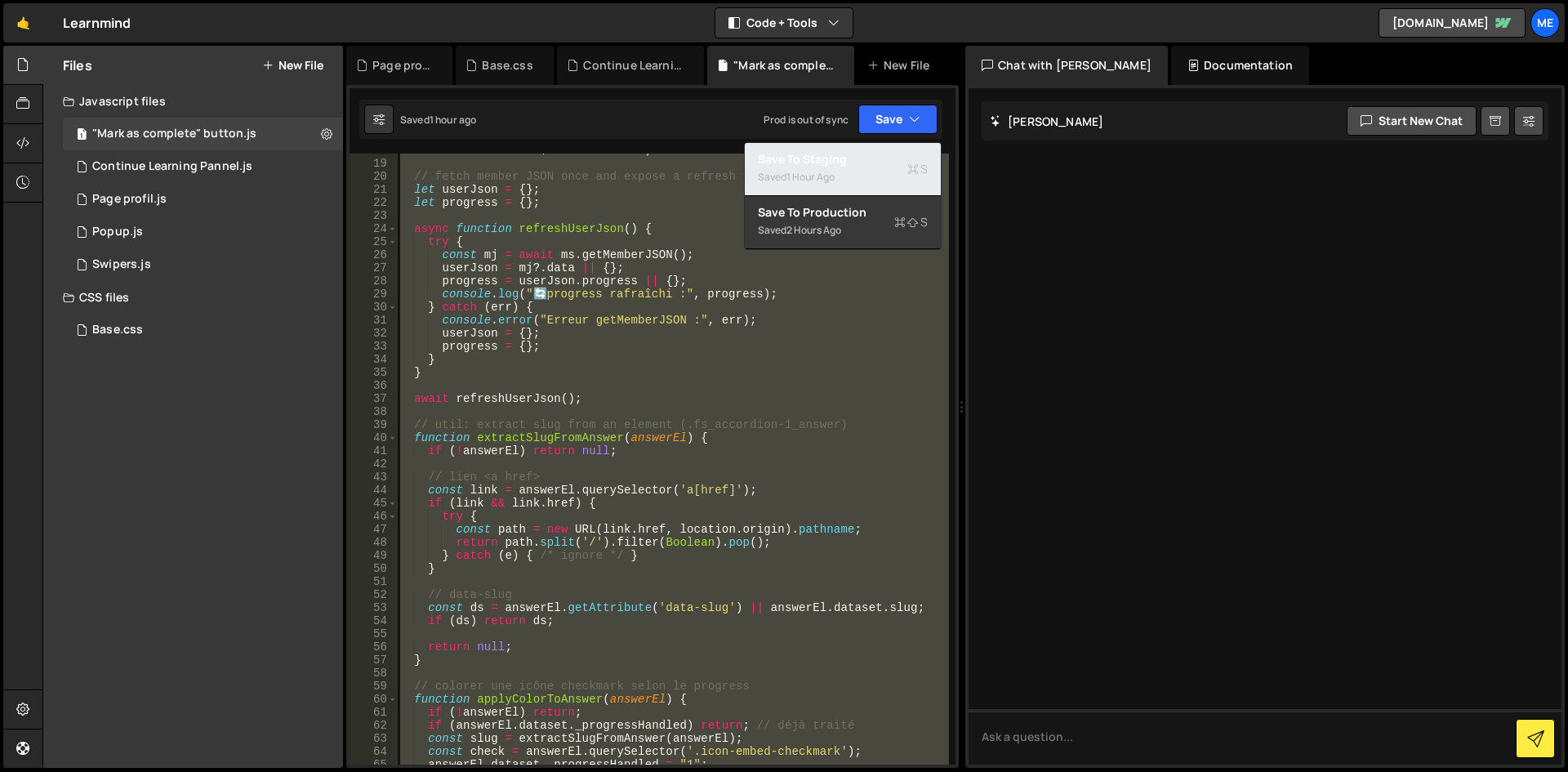
drag, startPoint x: 862, startPoint y: 164, endPoint x: 868, endPoint y: 153, distance: 12.5
click at [862, 165] on div "Save to Staging S" at bounding box center [842, 159] width 170 height 16
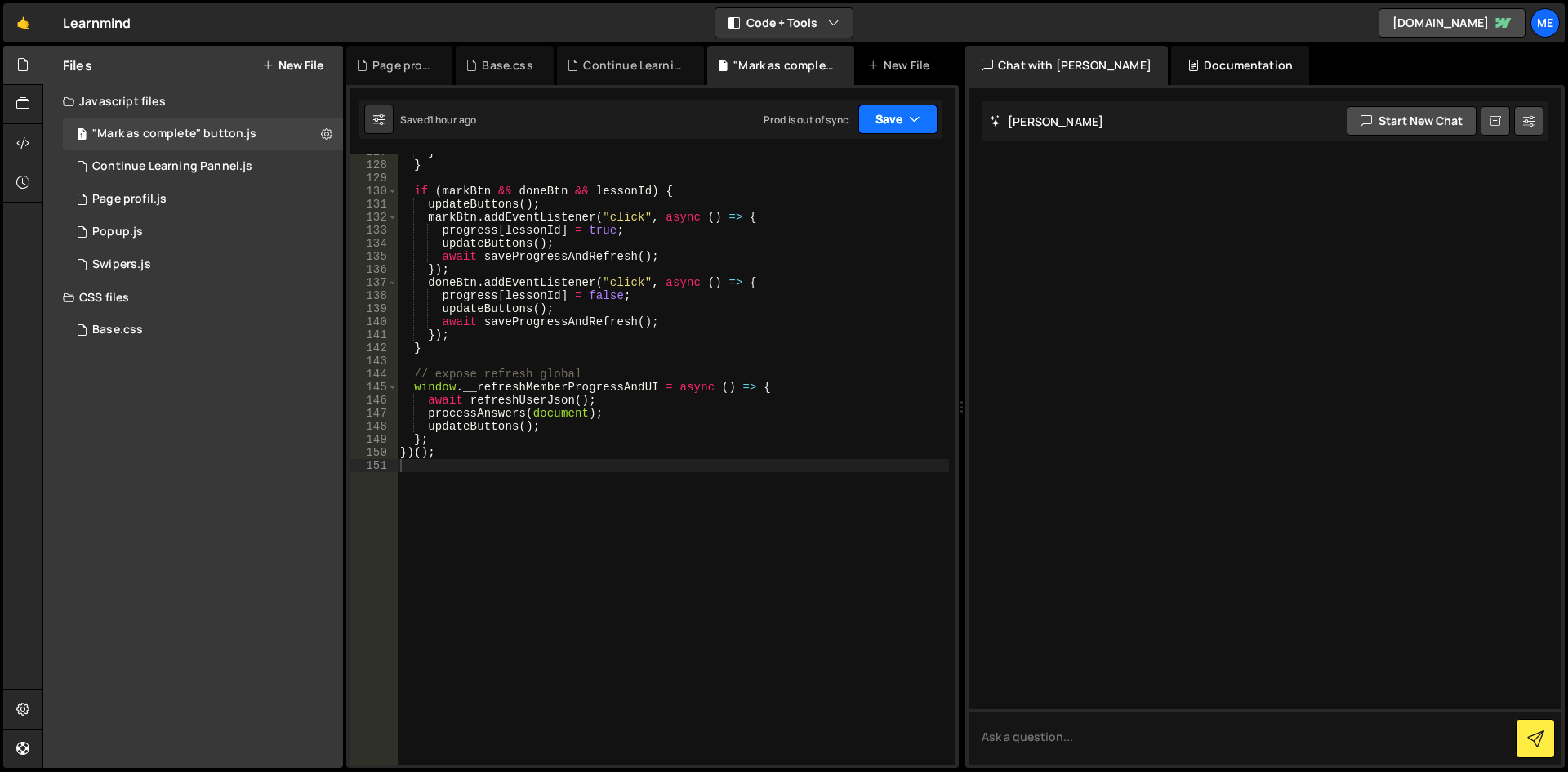
click at [891, 129] on button "Save" at bounding box center [897, 119] width 80 height 30
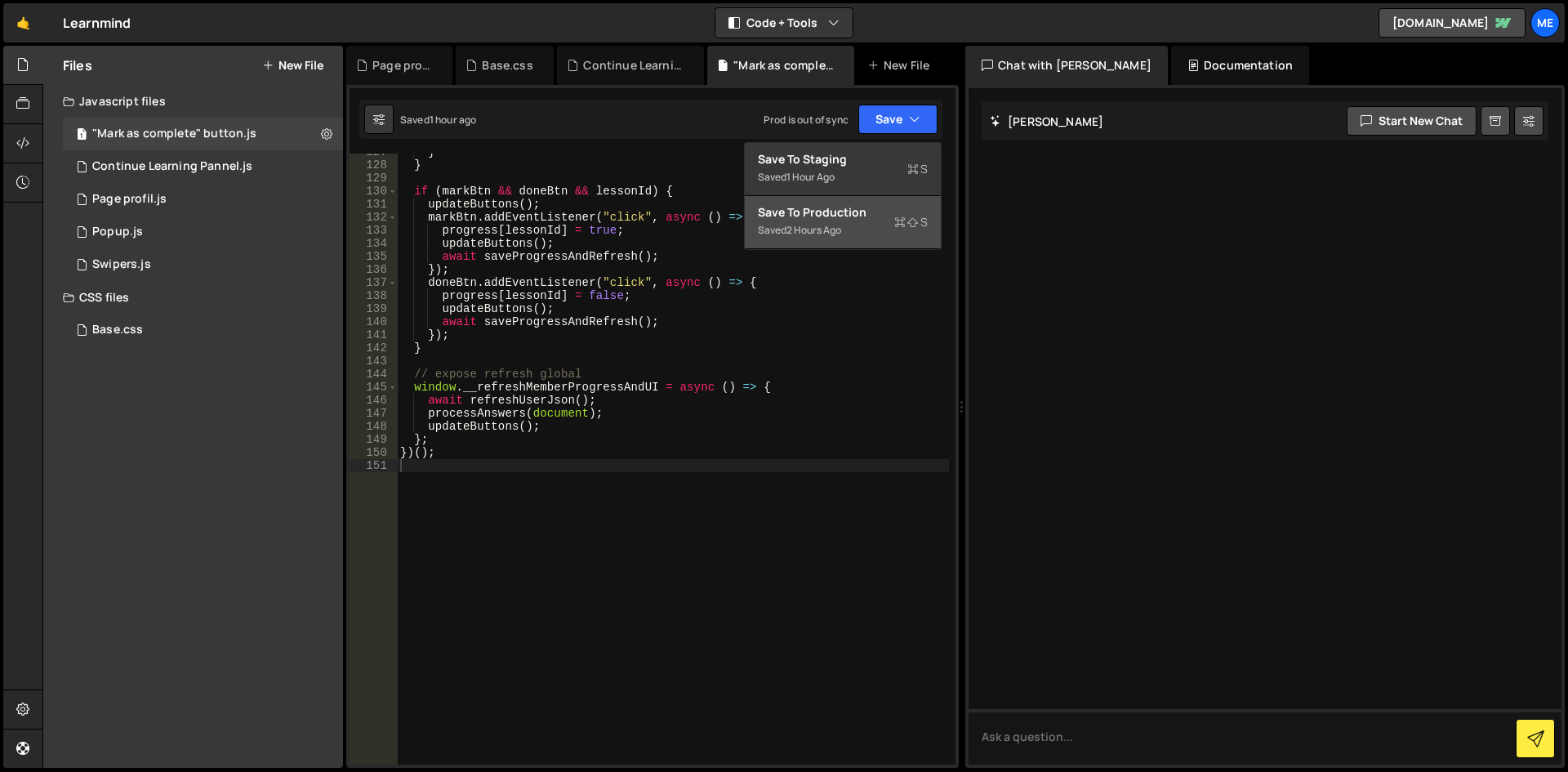
click at [834, 218] on div "Save to Production S" at bounding box center [842, 212] width 170 height 16
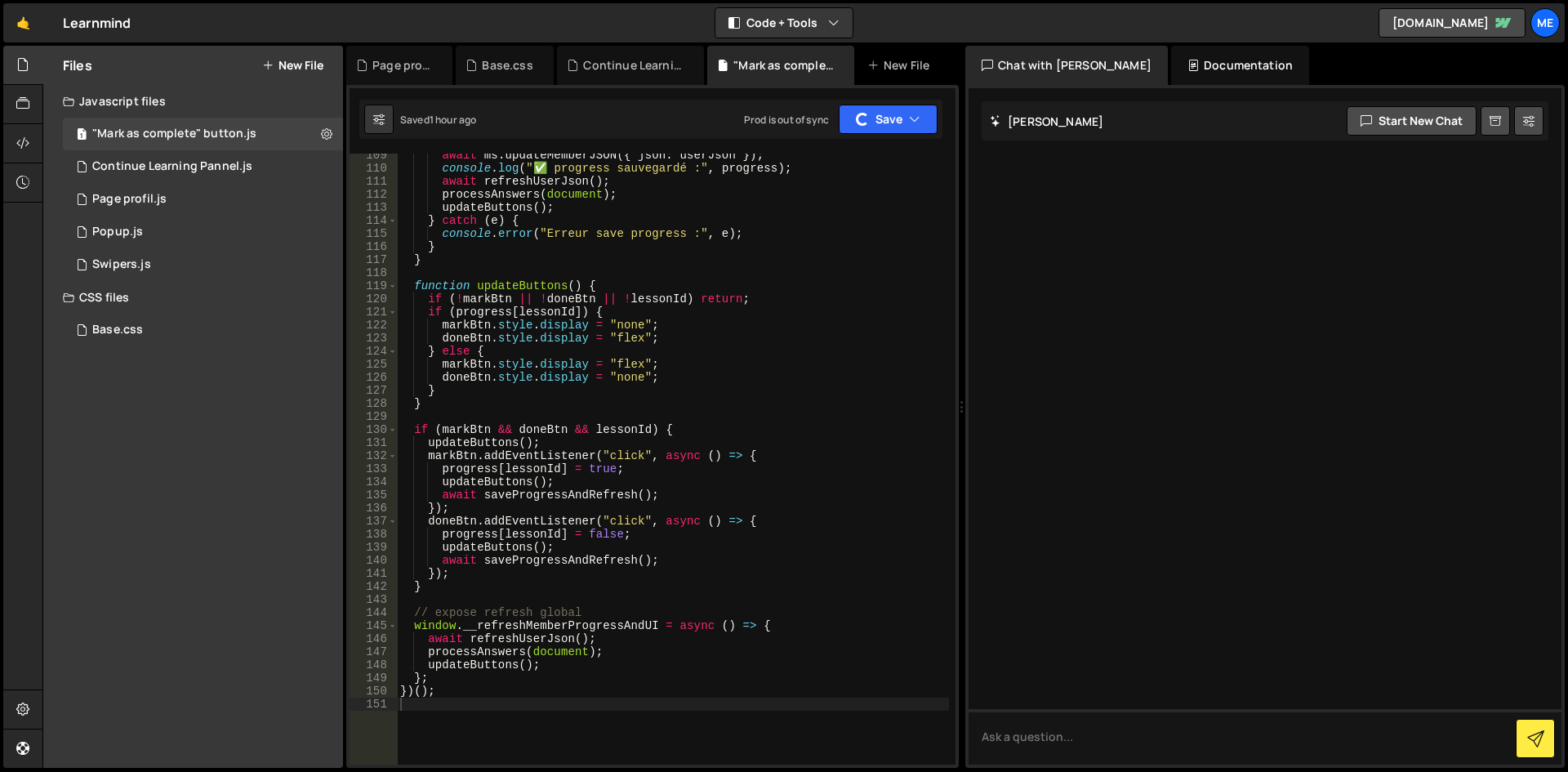
scroll to position [1233, 0]
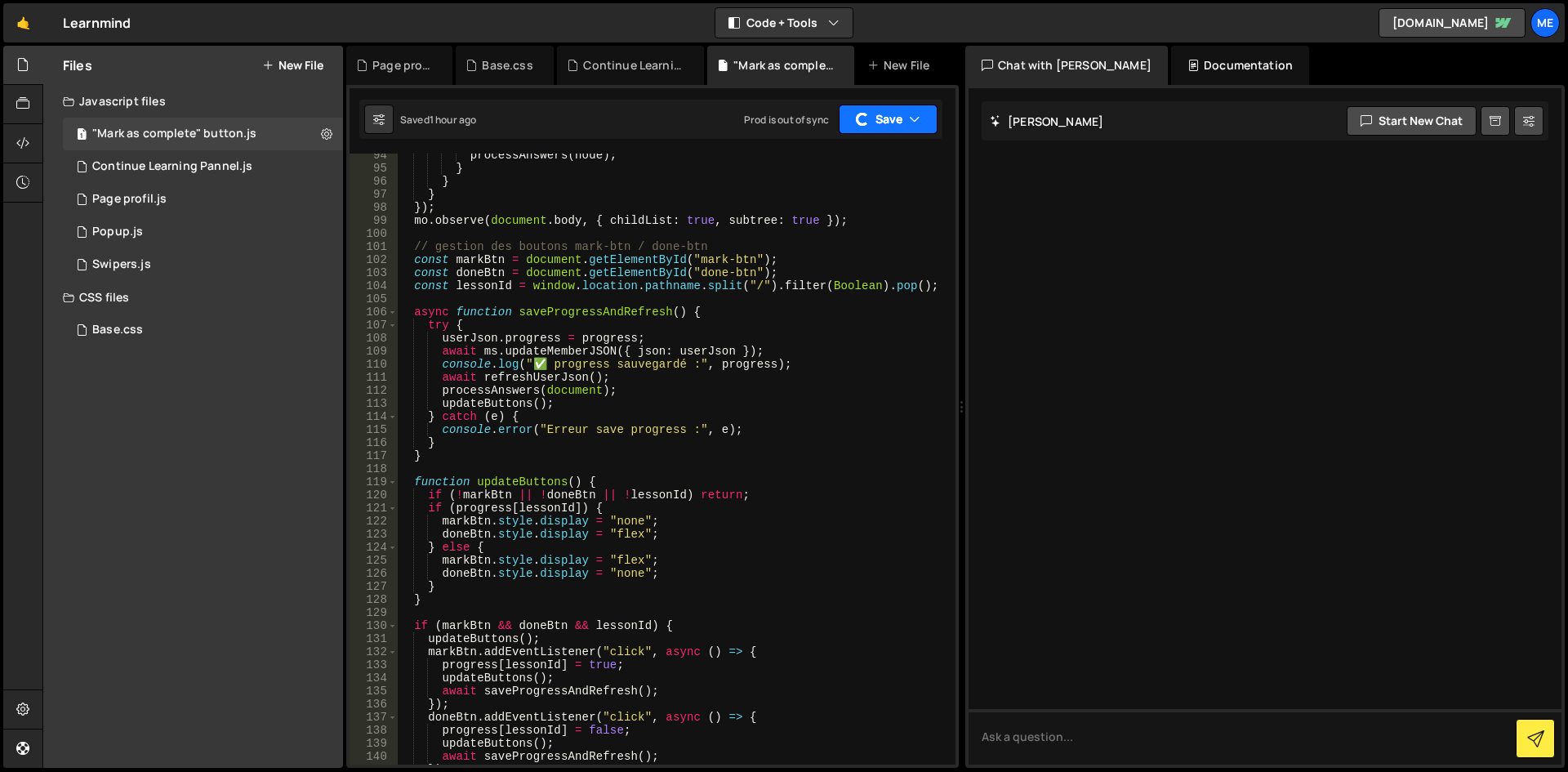
click at [896, 121] on button "Save" at bounding box center [888, 119] width 99 height 30
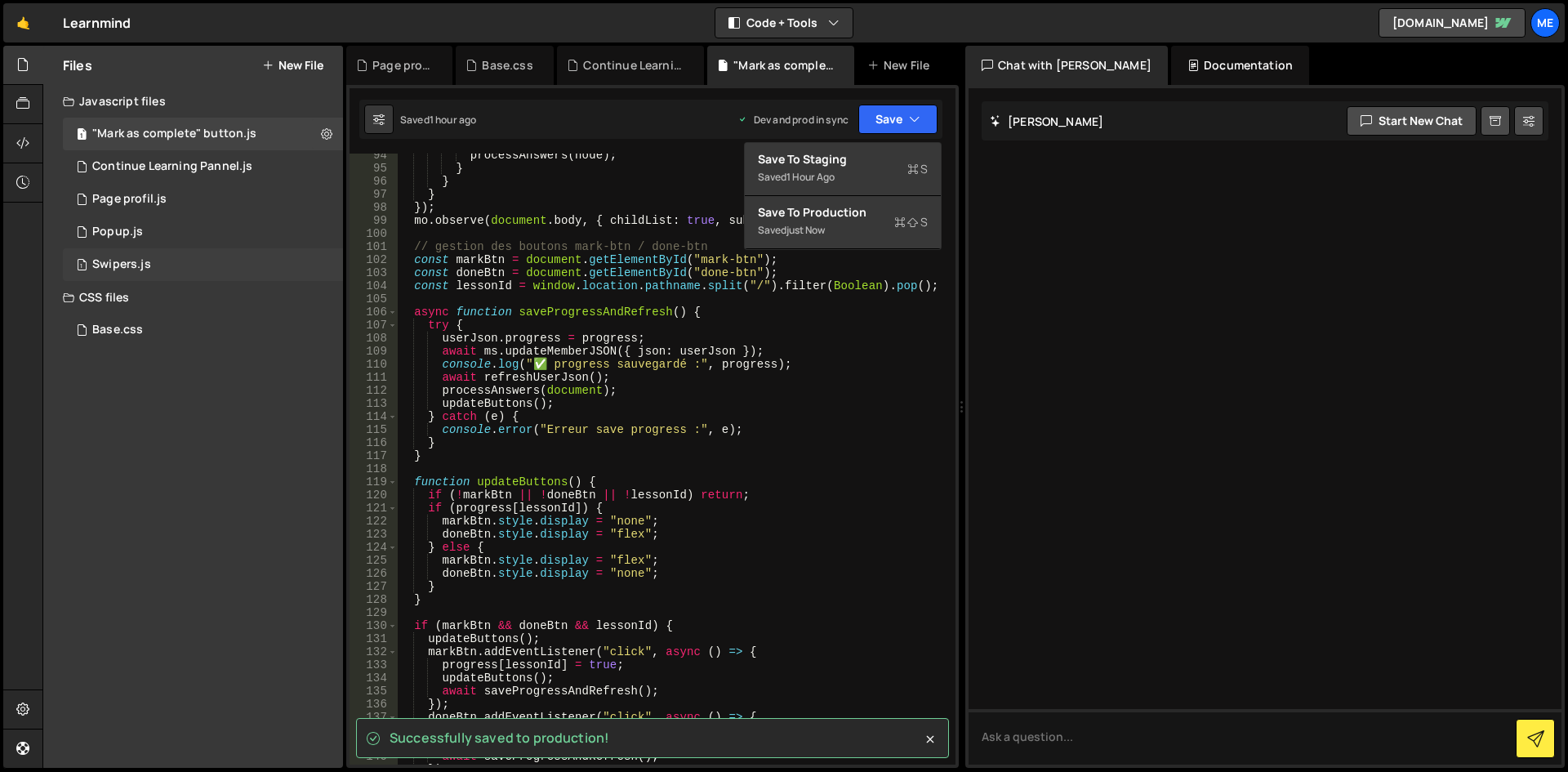
click at [172, 262] on div "1 Swipers.js 0" at bounding box center [206, 265] width 286 height 33
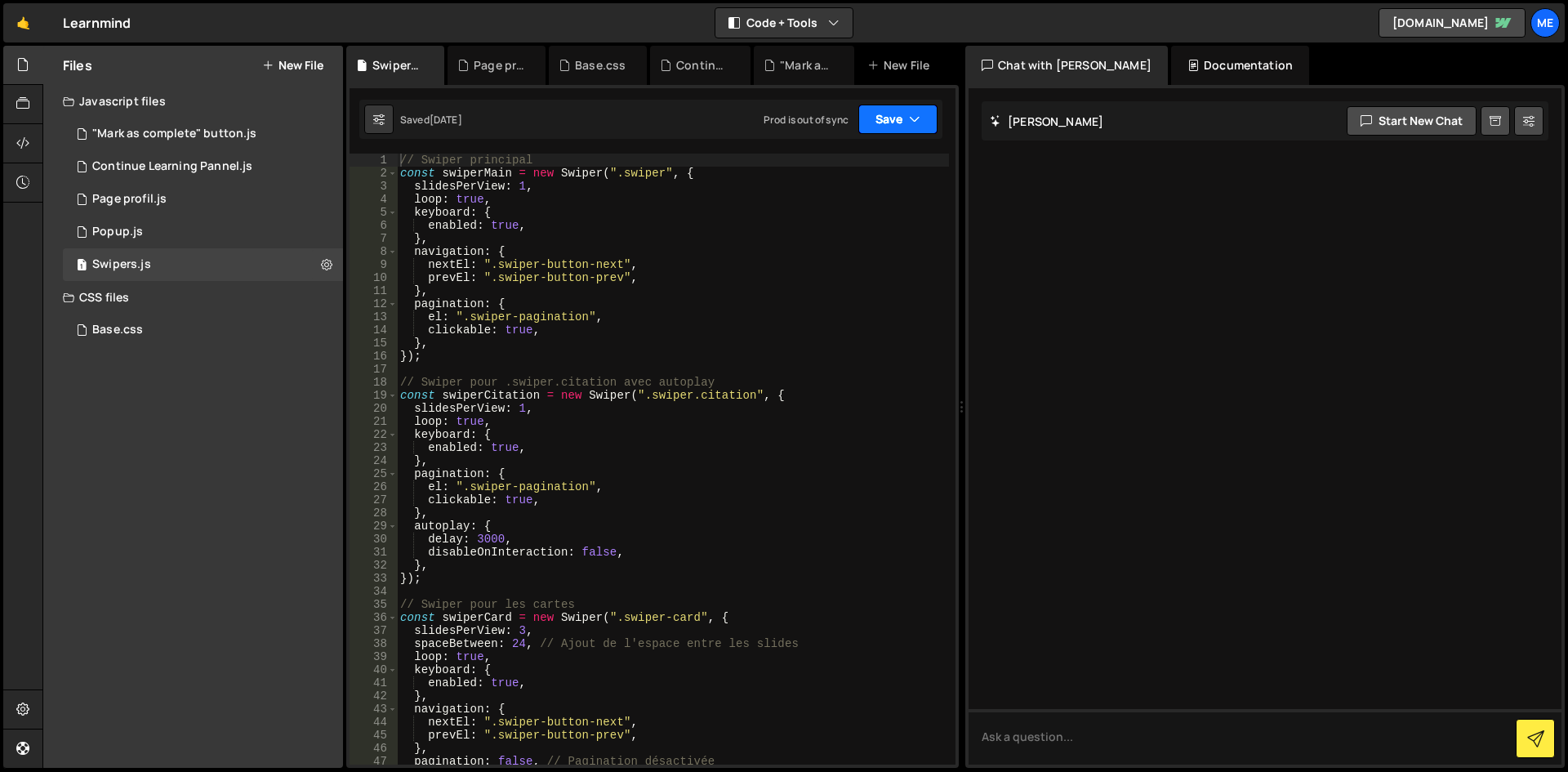
drag, startPoint x: 903, startPoint y: 112, endPoint x: 896, endPoint y: 120, distance: 10.6
click at [904, 112] on button "Save" at bounding box center [897, 119] width 80 height 30
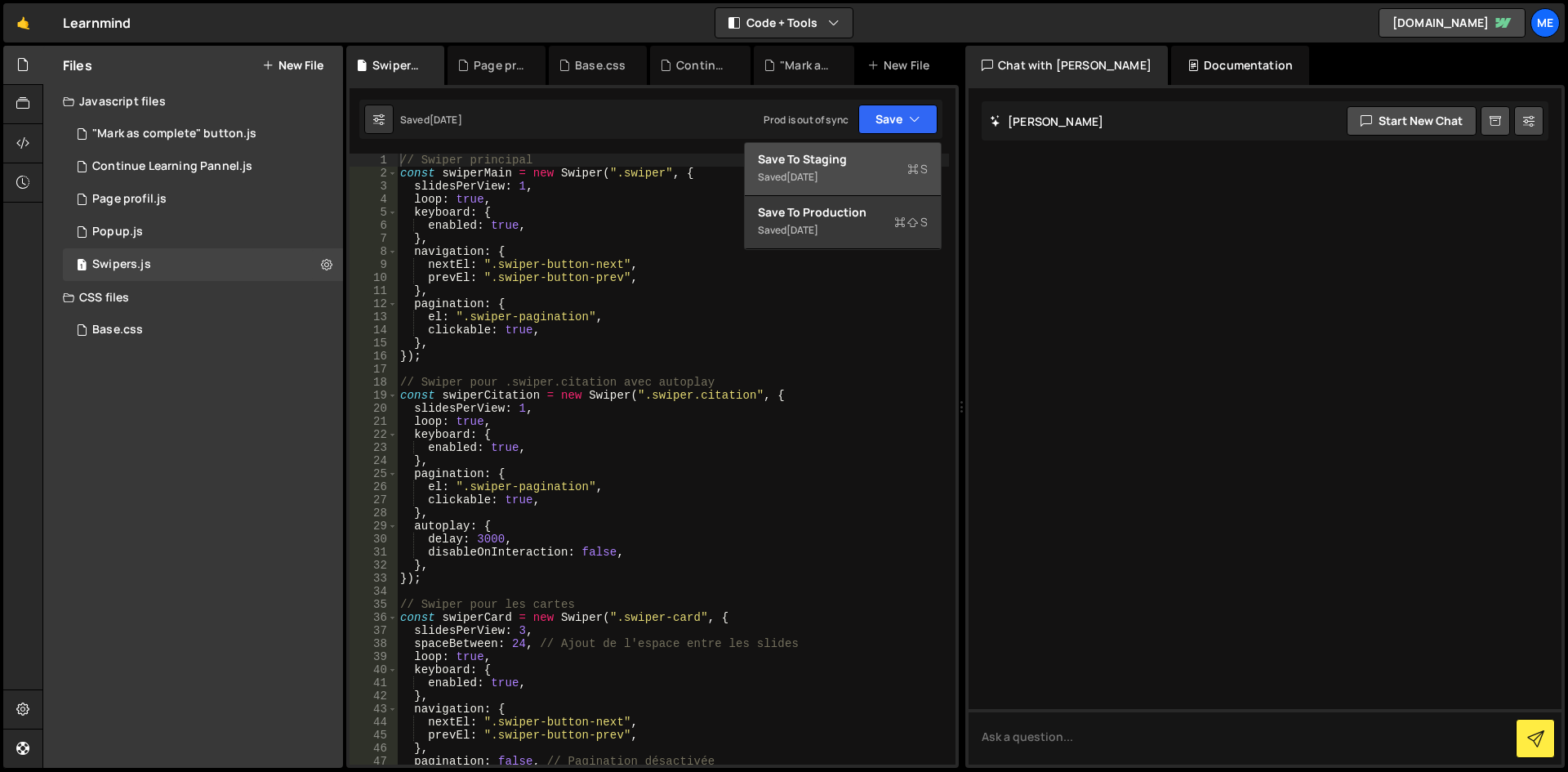
click at [802, 179] on div "[DATE]" at bounding box center [801, 176] width 32 height 13
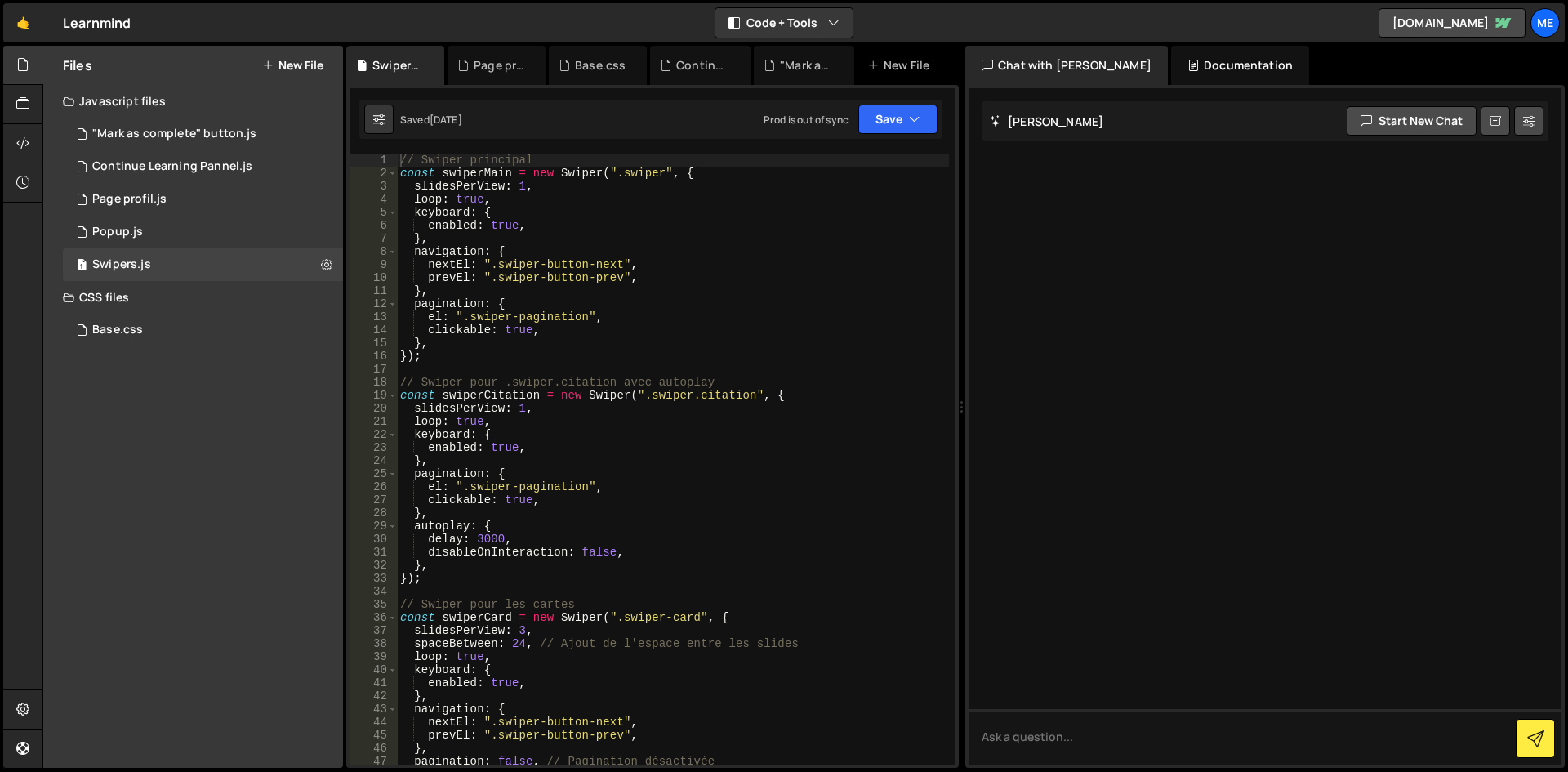
click at [904, 142] on div "})(); 94 95 96 97 98 99 100 101 102 103 104 105 106 107 108 109 110 111 112 113…" at bounding box center [652, 427] width 612 height 683
click at [903, 129] on button "Save" at bounding box center [897, 119] width 80 height 30
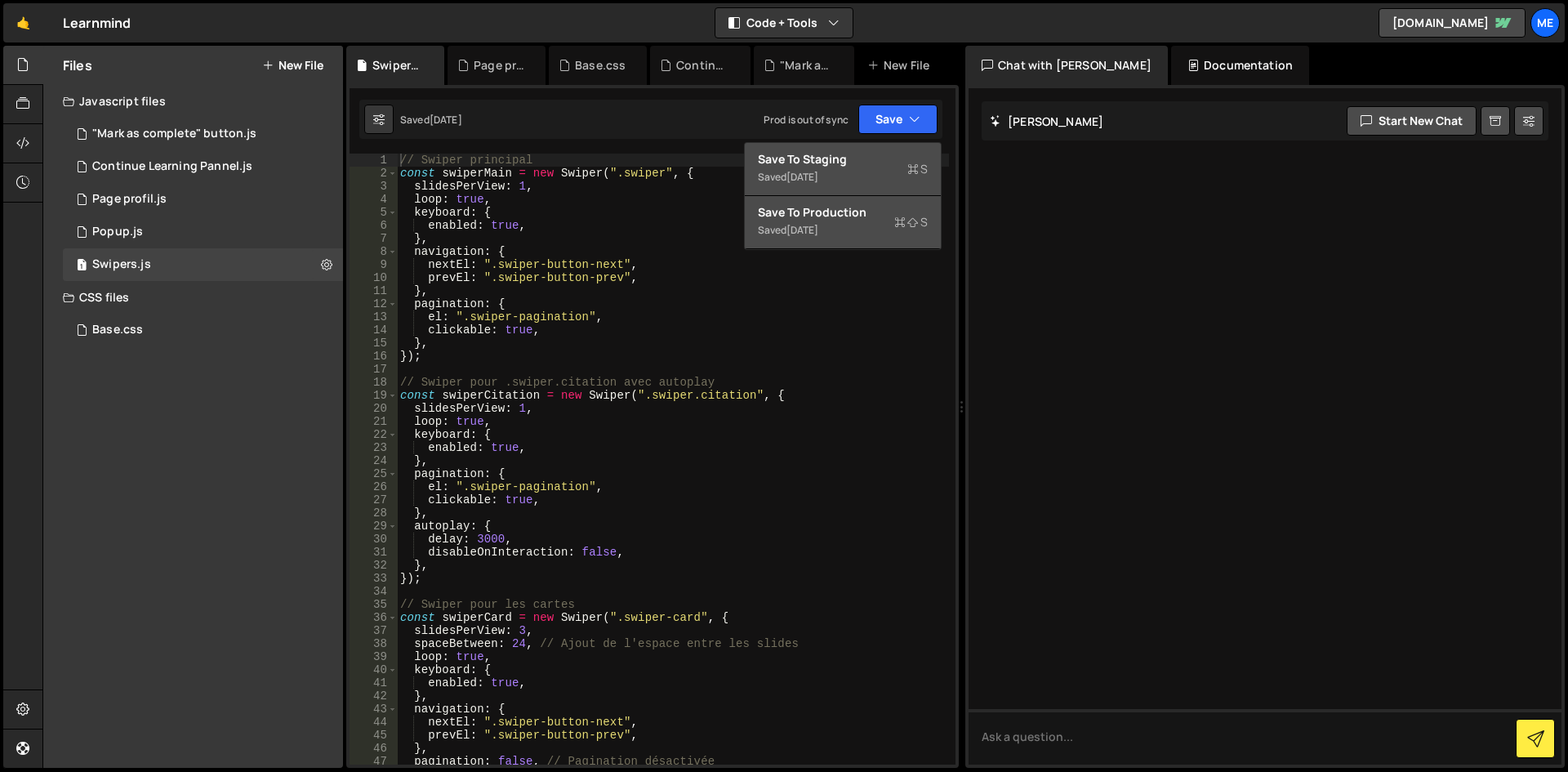
click at [817, 223] on div "[DATE]" at bounding box center [801, 230] width 32 height 13
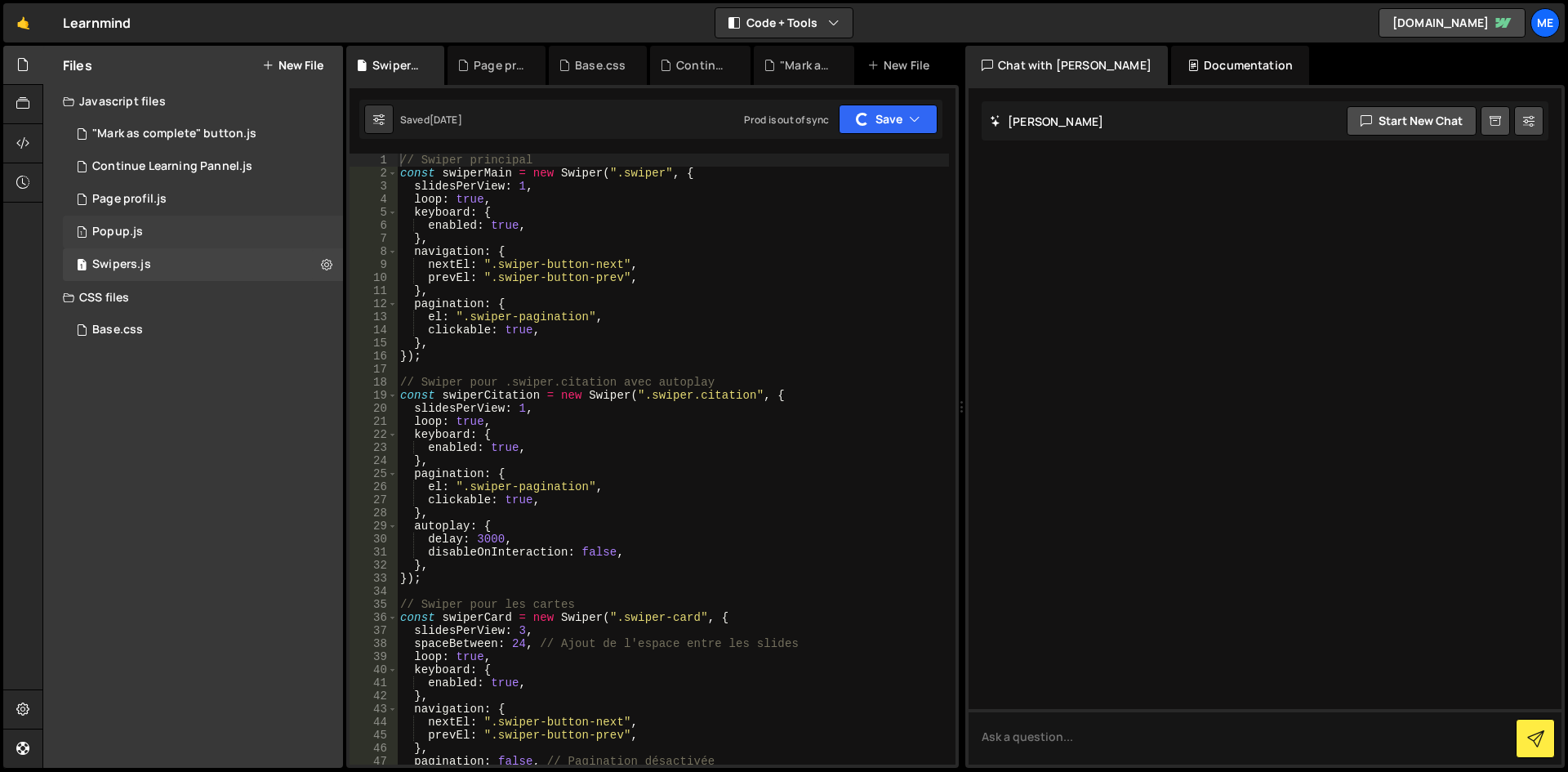
click at [267, 245] on div "1 Popup.js 0" at bounding box center [206, 232] width 286 height 33
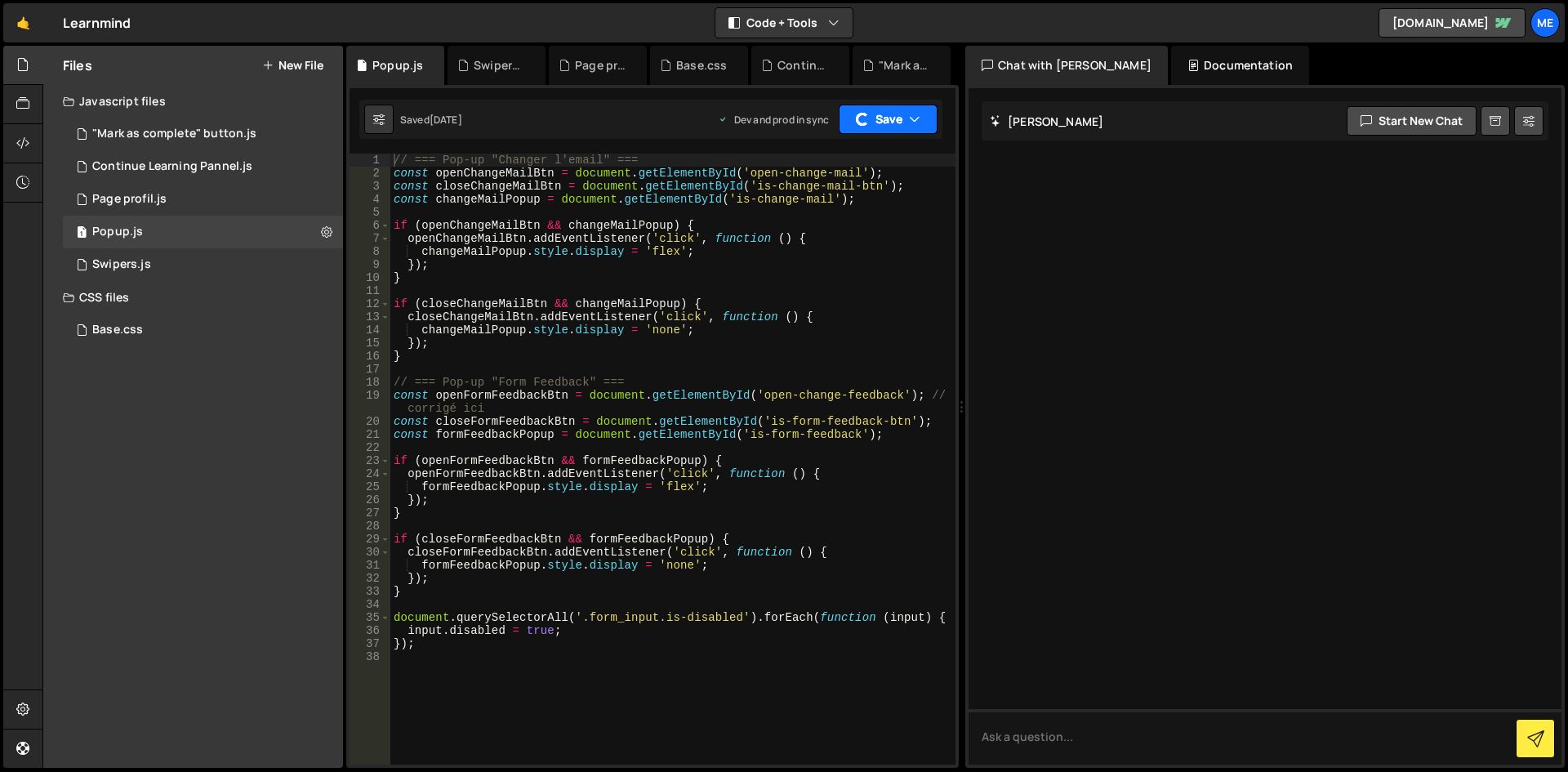
click at [865, 113] on div "button" at bounding box center [863, 120] width 19 height 19
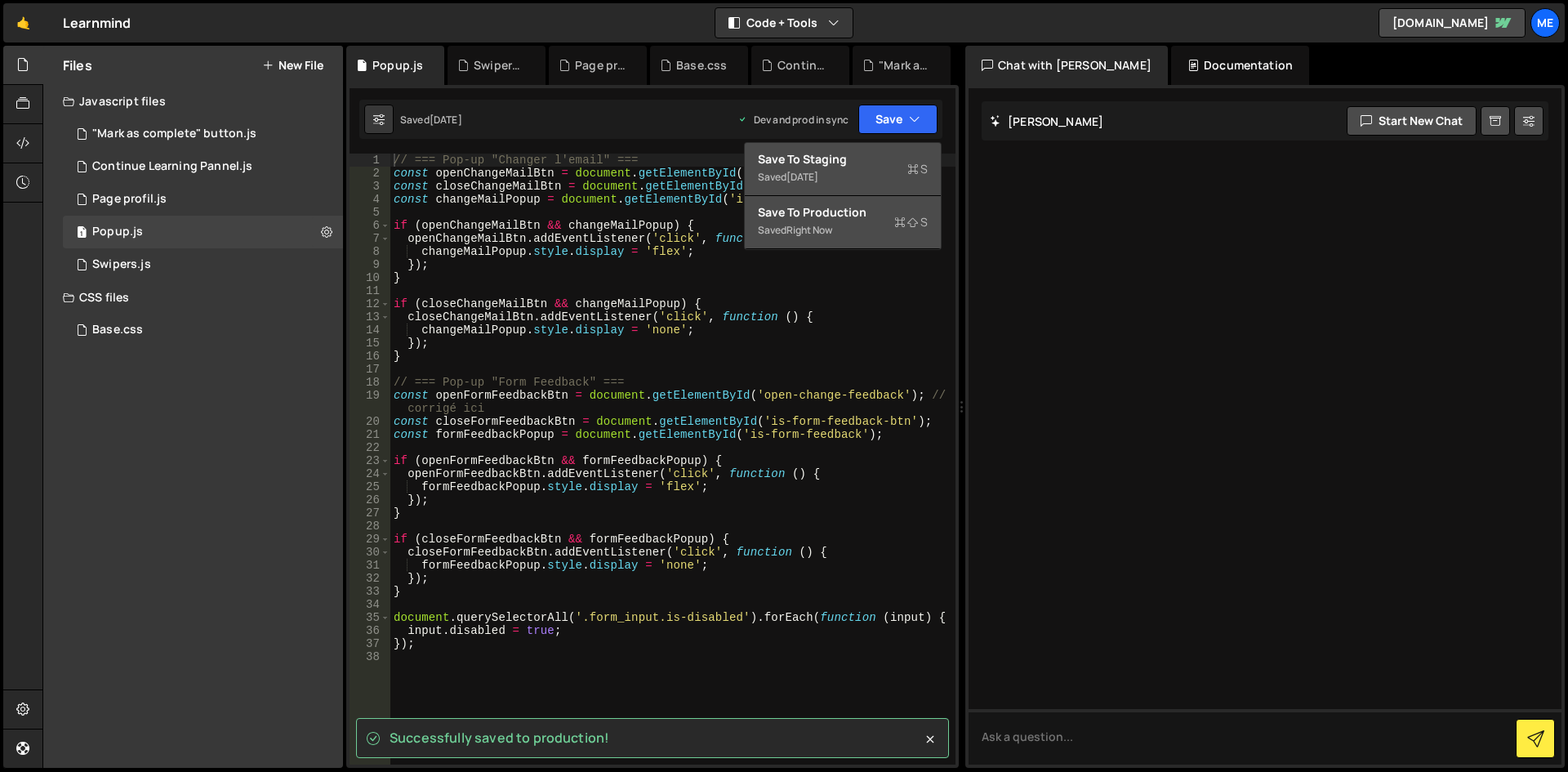
click at [834, 168] on div "Saved [DATE]" at bounding box center [842, 177] width 170 height 19
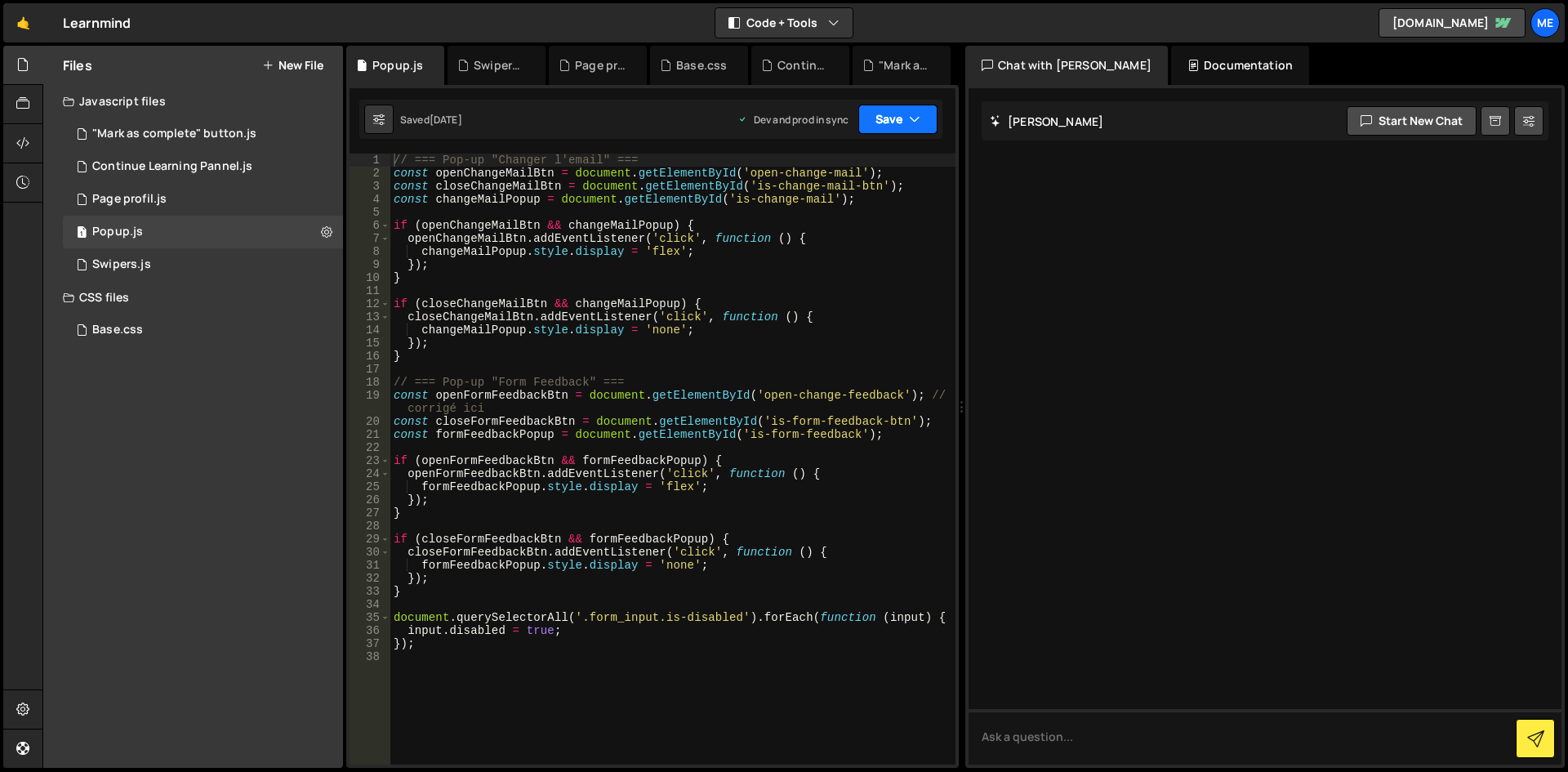
click at [891, 124] on button "Save" at bounding box center [897, 119] width 80 height 30
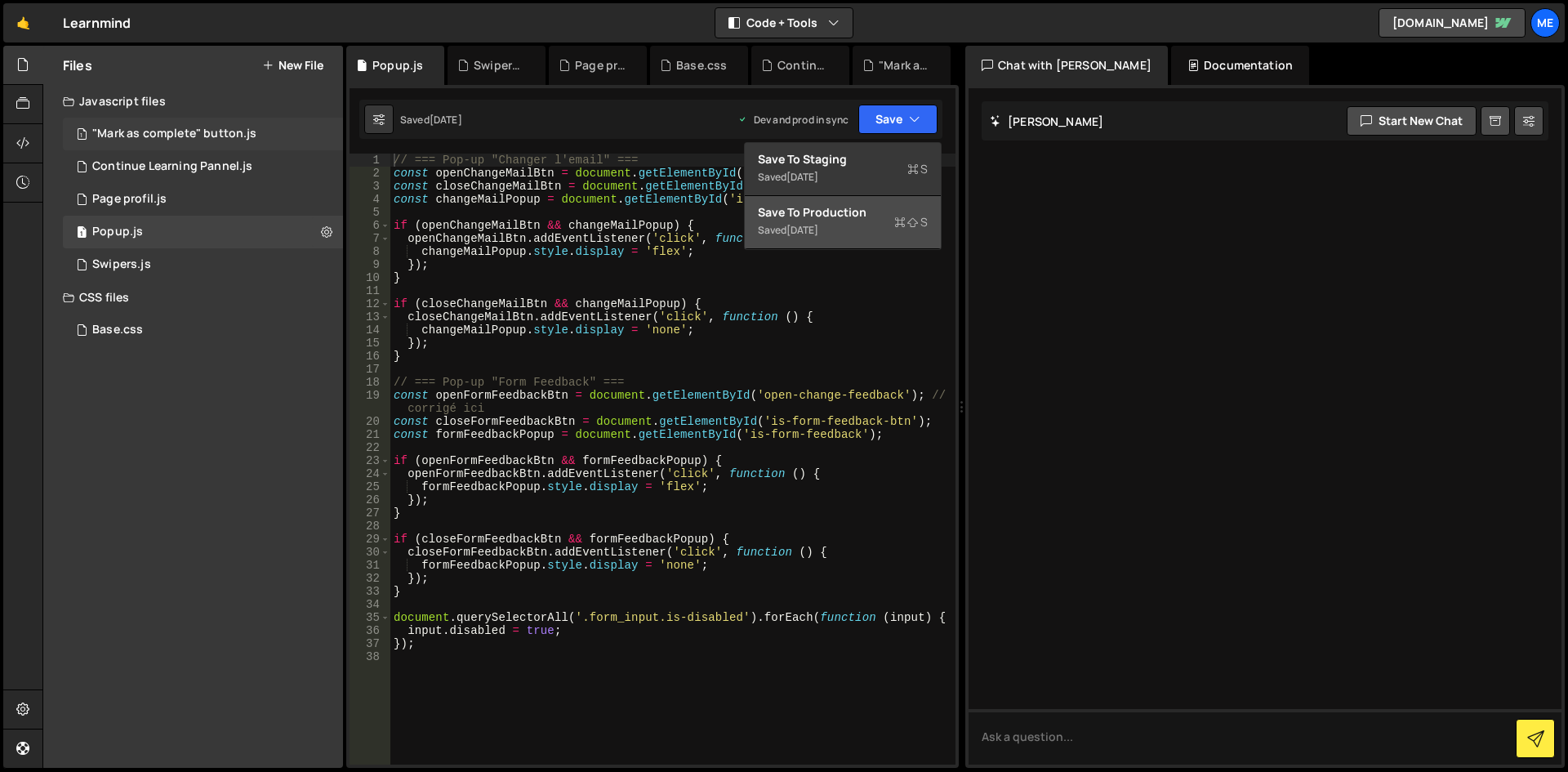
click at [160, 136] on div ""Mark as complete" button.js" at bounding box center [173, 133] width 164 height 14
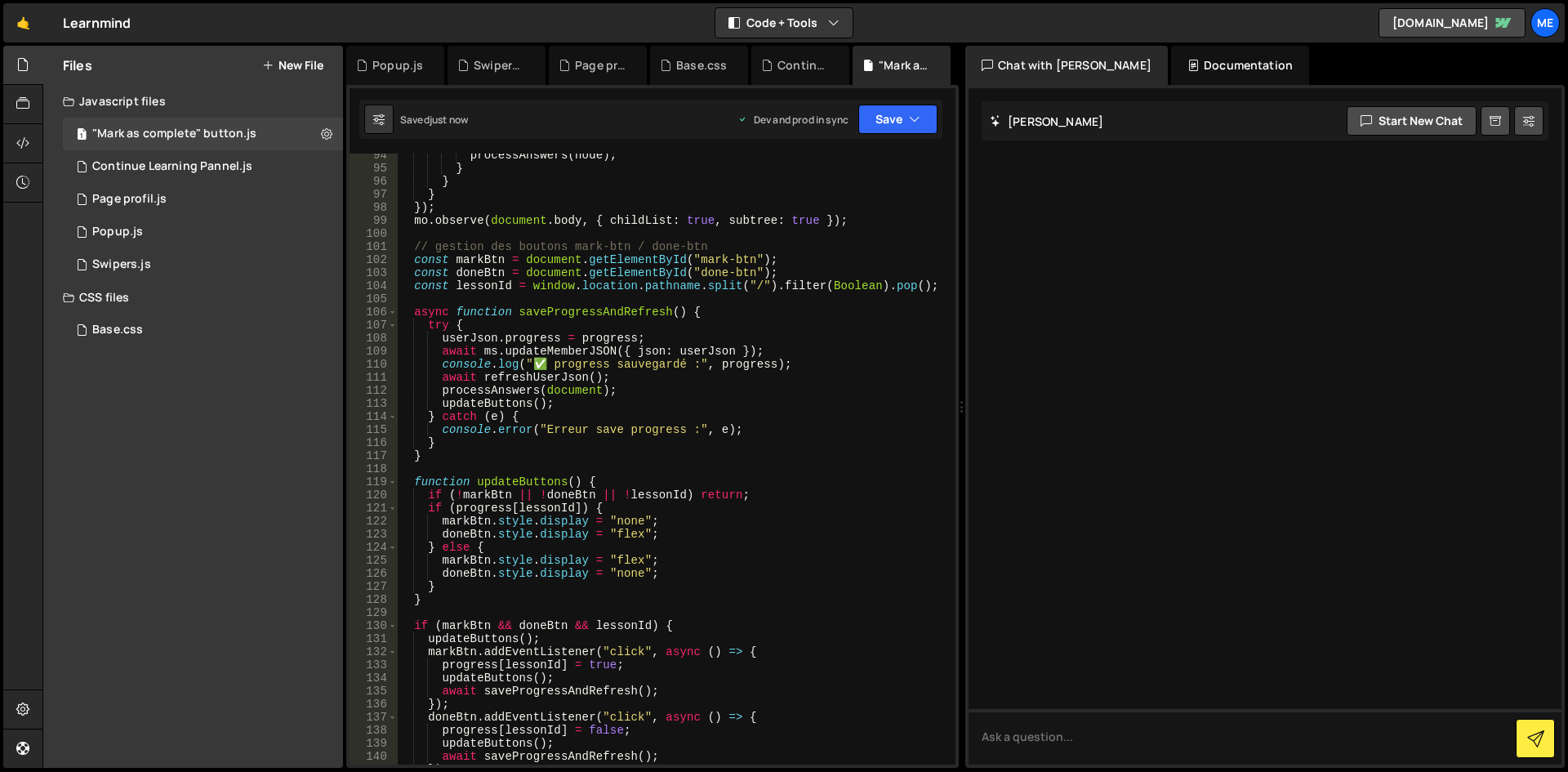
type textarea "await refreshUserJson();"
click at [792, 378] on div "processAnswers ( node ) ; } } } }) ; mo . observe ( document . body , { childLi…" at bounding box center [673, 467] width 552 height 638
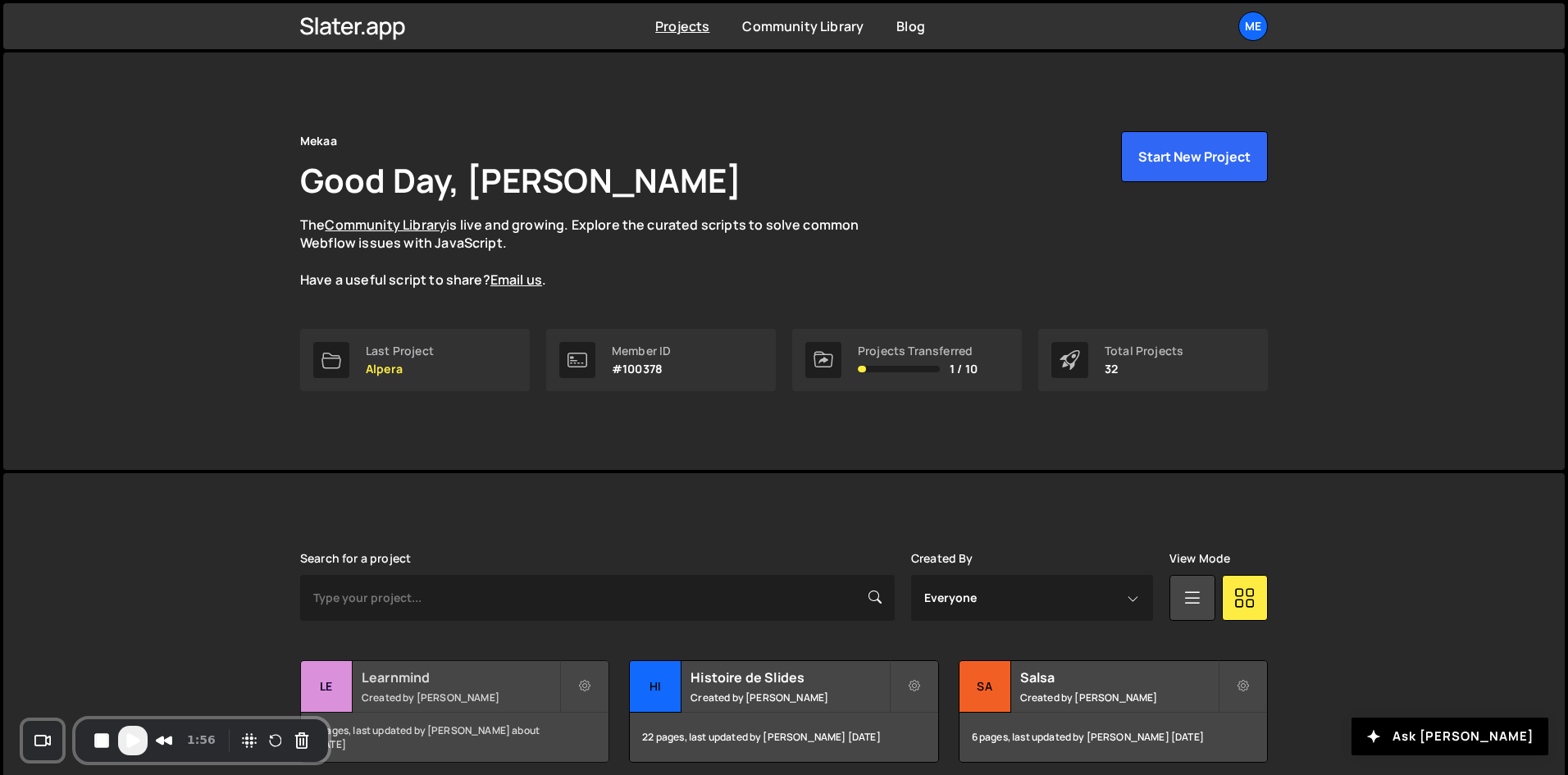
click at [449, 698] on small "Created by Alex Teillet" at bounding box center [460, 697] width 197 height 13
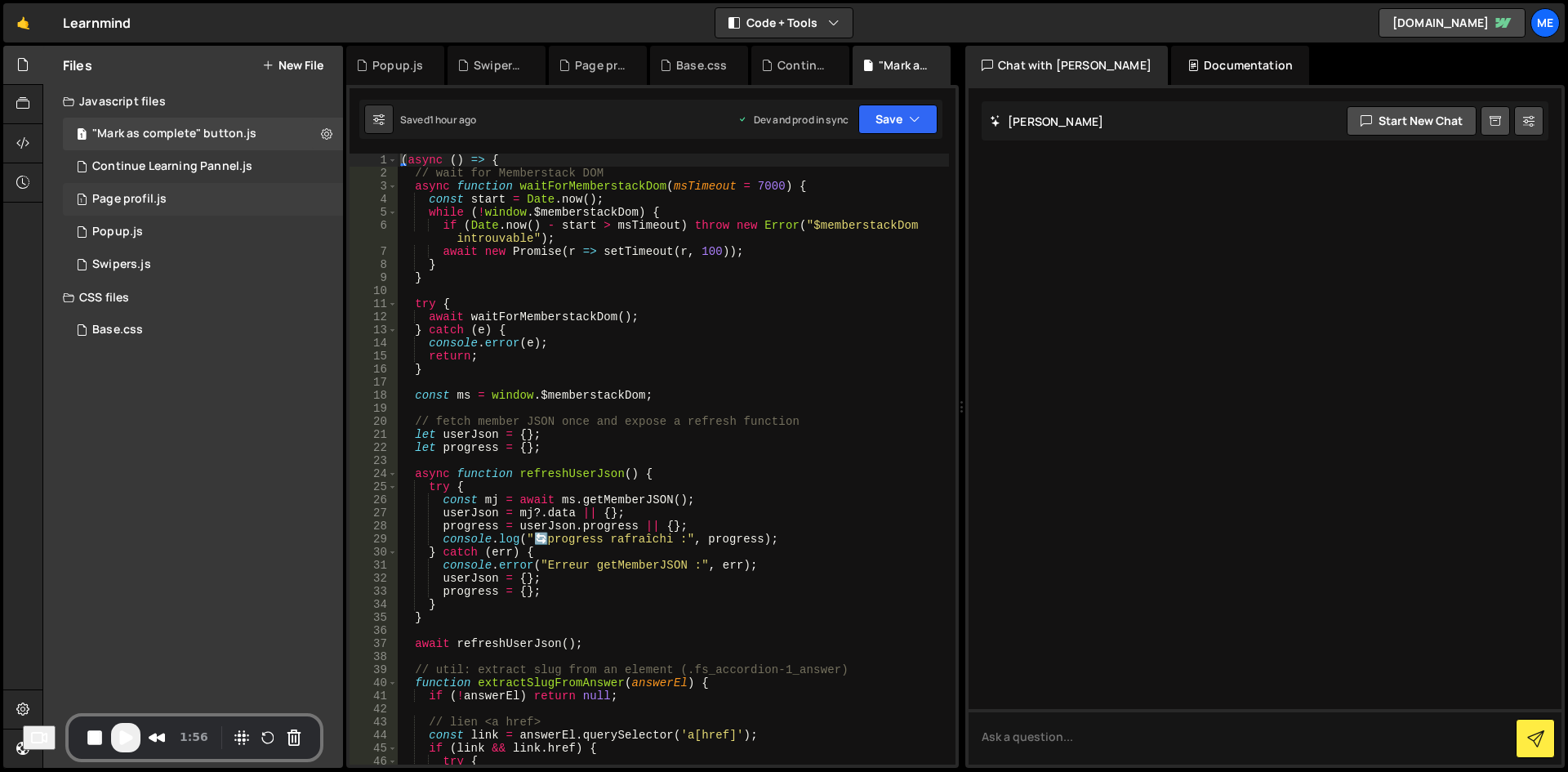
click at [169, 197] on div "1 Page profil.js 0" at bounding box center [203, 199] width 280 height 33
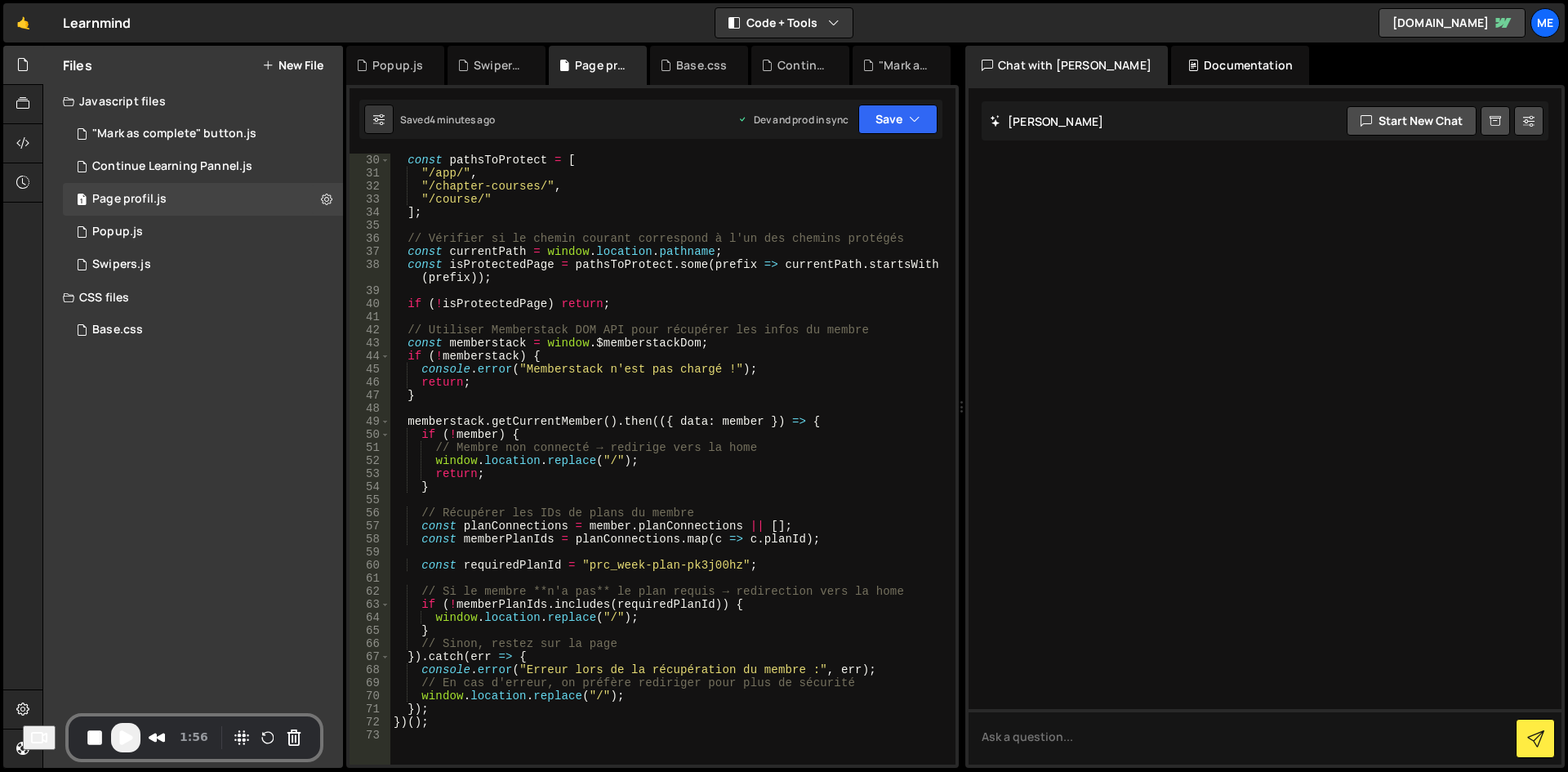
scroll to position [490, 0]
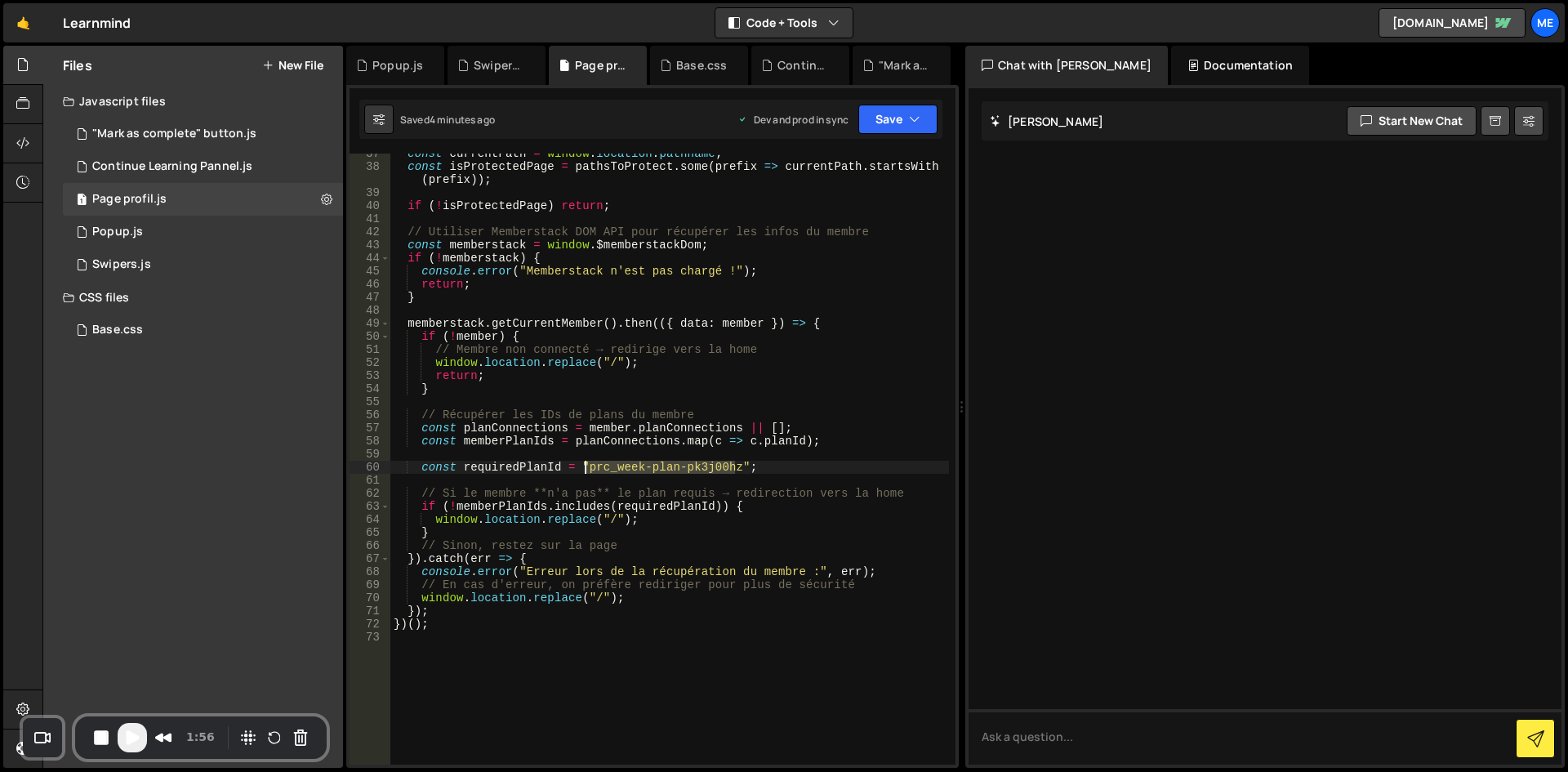
drag, startPoint x: 734, startPoint y: 462, endPoint x: 587, endPoint y: 472, distance: 147.3
click at [587, 472] on div "const currentPath = window . location . pathname ; const isProtectedPage = path…" at bounding box center [669, 465] width 559 height 638
paste textarea "ln_learnmind-ai-fbay02k2"
click at [593, 539] on div "const currentPath = window . location . pathname ; const isProtectedPage = path…" at bounding box center [669, 465] width 559 height 638
type textarea "// Sinon, restez sur la page"
